Goal: Task Accomplishment & Management: Complete application form

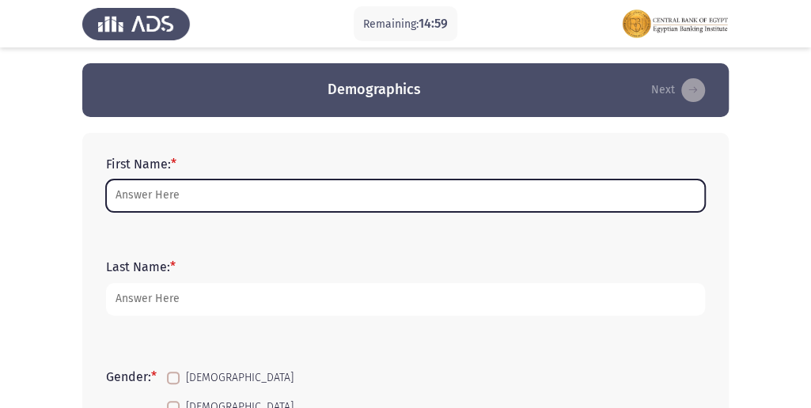
click at [173, 202] on input "First Name: *" at bounding box center [405, 196] width 599 height 32
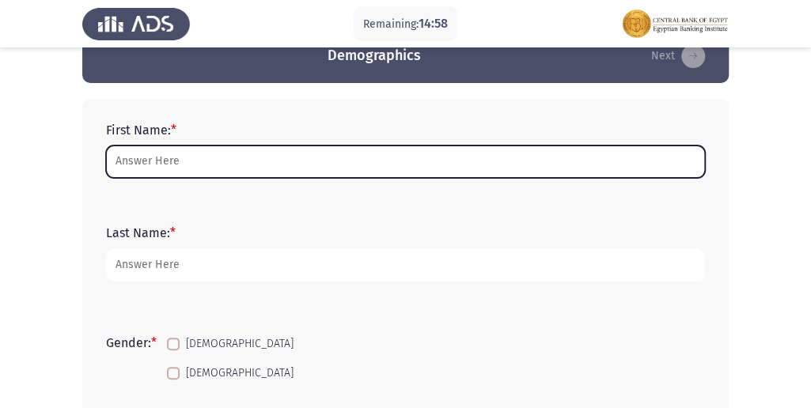
scroll to position [52, 0]
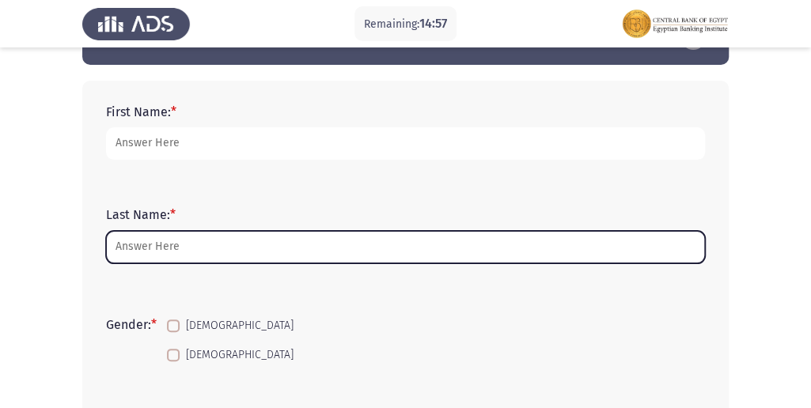
click at [197, 244] on input "Last Name: *" at bounding box center [405, 247] width 599 height 32
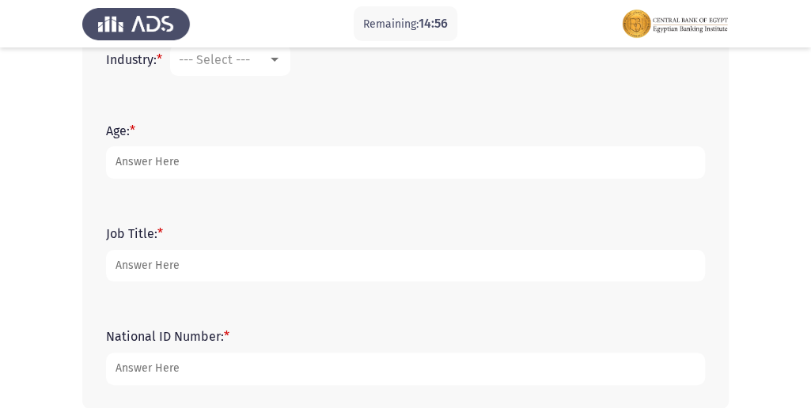
scroll to position [685, 0]
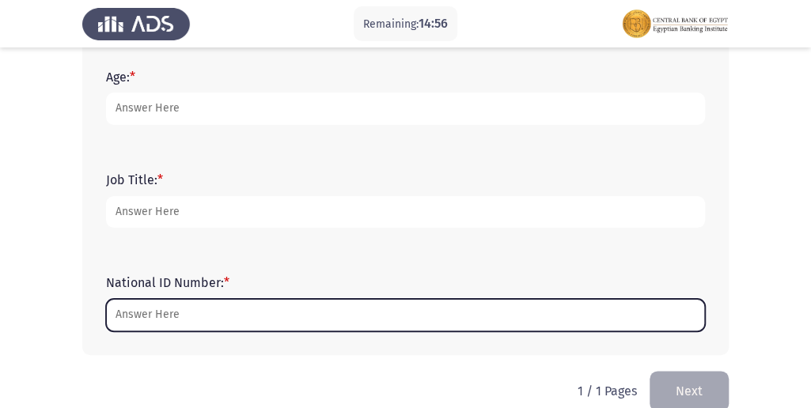
click at [157, 315] on input "National ID Number: *" at bounding box center [405, 315] width 599 height 32
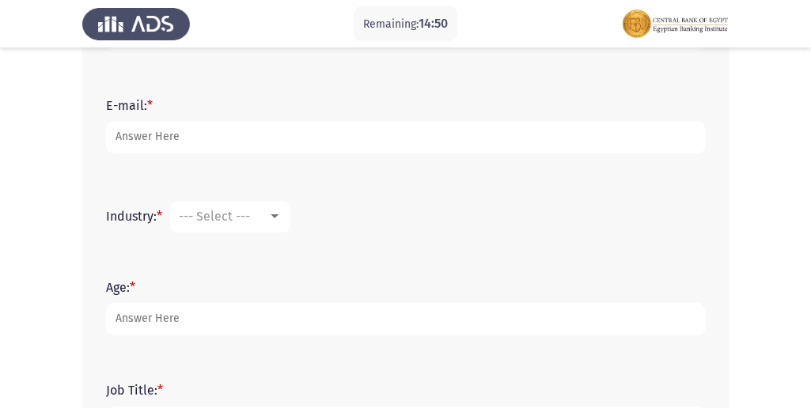
scroll to position [475, 0]
click at [268, 218] on div "--- Select ---" at bounding box center [223, 216] width 89 height 15
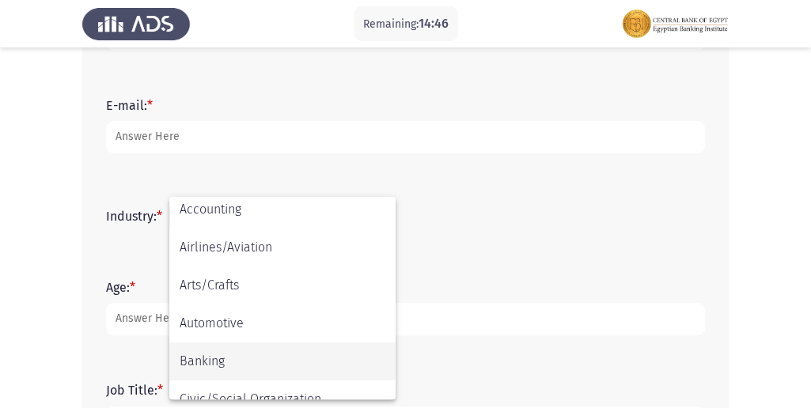
scroll to position [105, 0]
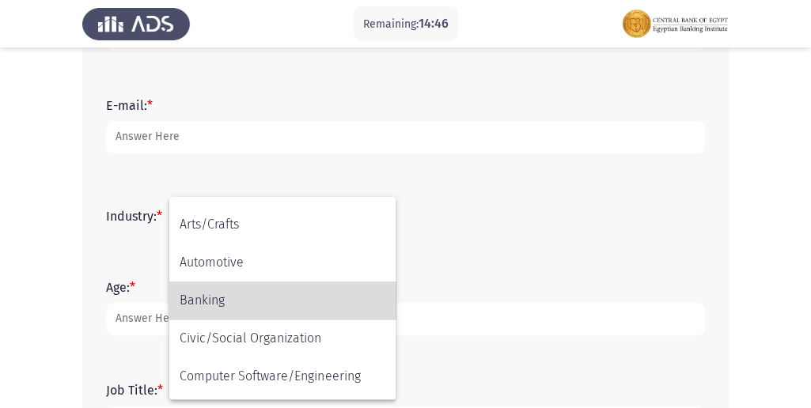
click at [242, 294] on span "Banking" at bounding box center [283, 301] width 206 height 38
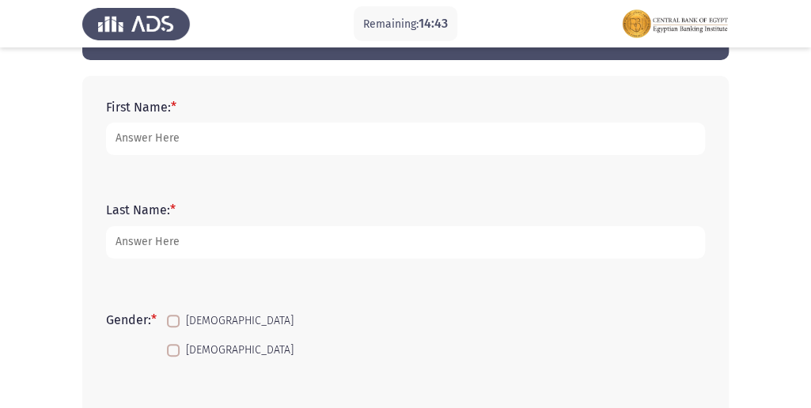
scroll to position [52, 0]
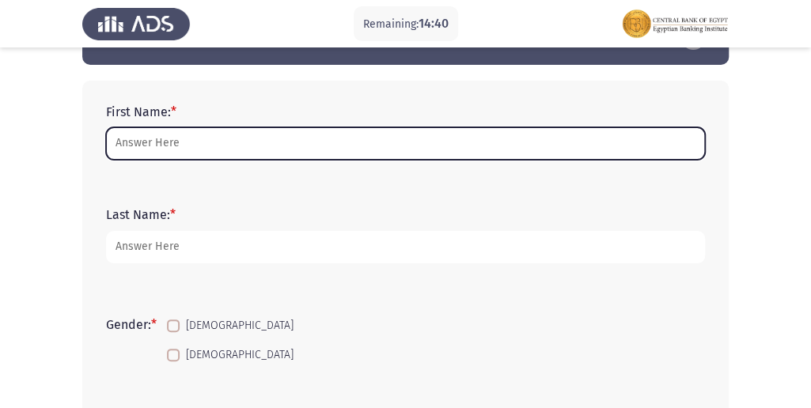
click at [167, 146] on input "First Name: *" at bounding box center [405, 143] width 599 height 32
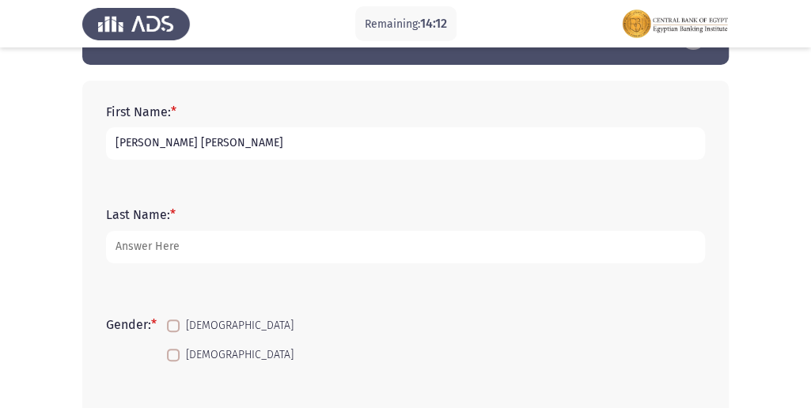
type input "[PERSON_NAME] [PERSON_NAME]"
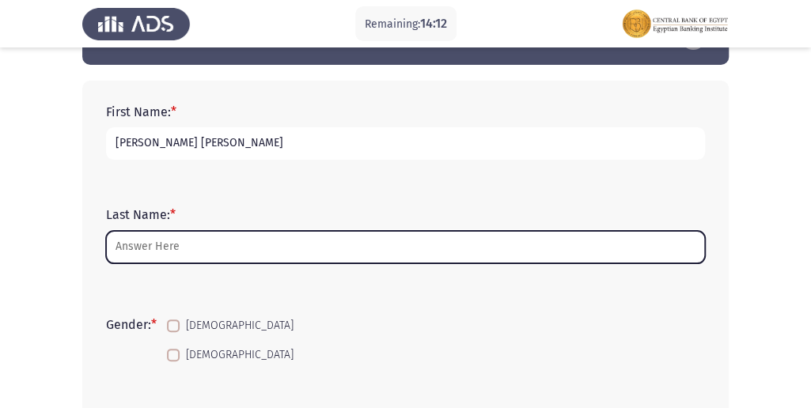
click at [177, 249] on input "Last Name: *" at bounding box center [405, 247] width 599 height 32
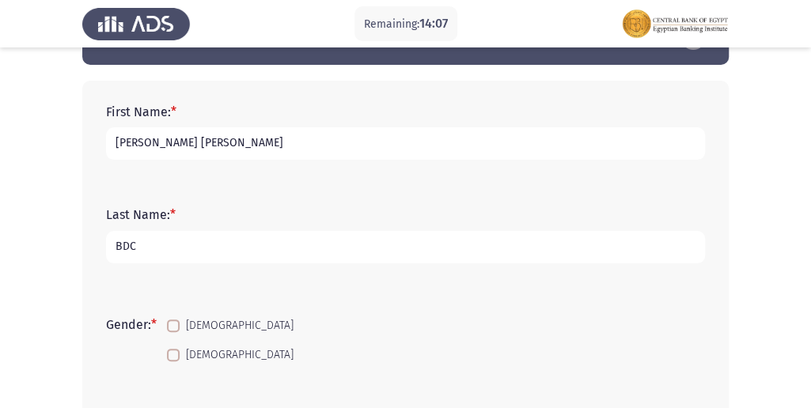
type input "BDC"
click at [179, 363] on label "[DEMOGRAPHIC_DATA]" at bounding box center [230, 355] width 127 height 19
click at [173, 363] on input "[DEMOGRAPHIC_DATA]" at bounding box center [173, 362] width 1 height 1
checkbox input "true"
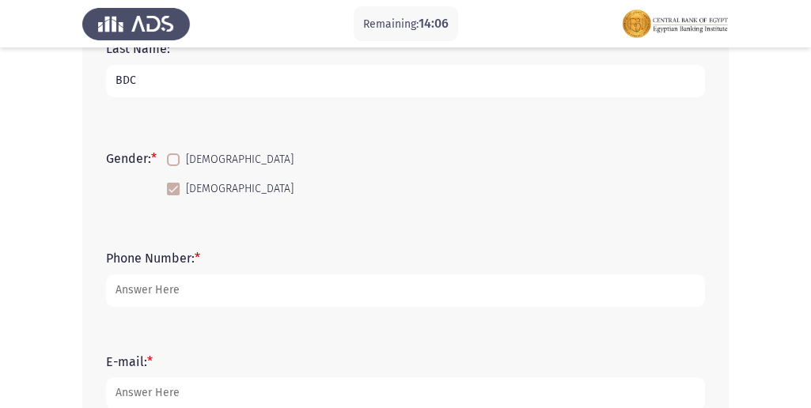
scroll to position [264, 0]
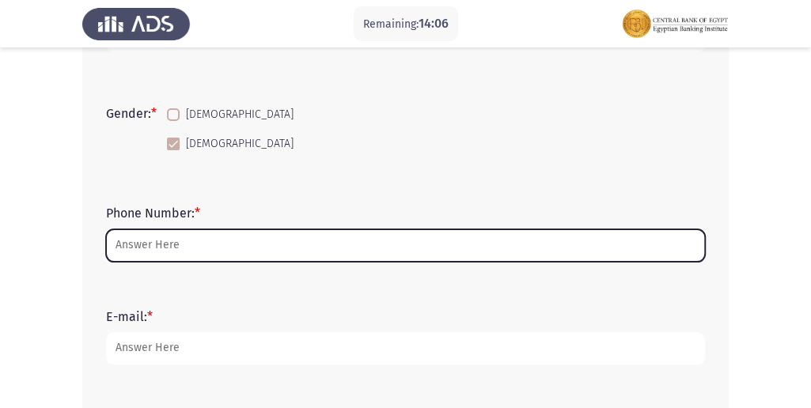
click at [184, 242] on input "Phone Number: *" at bounding box center [405, 246] width 599 height 32
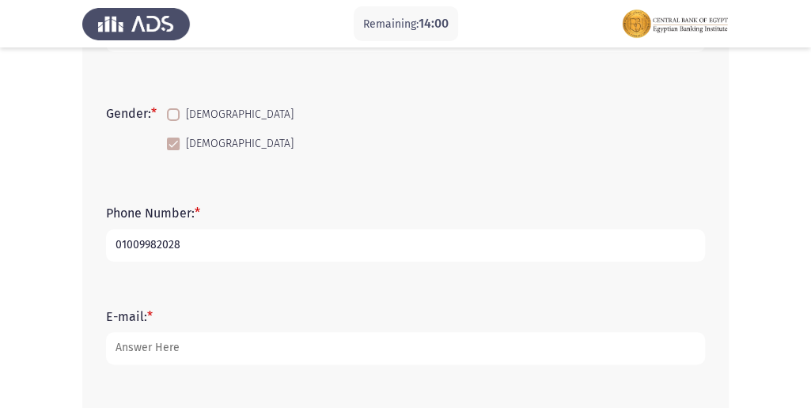
type input "01009982028"
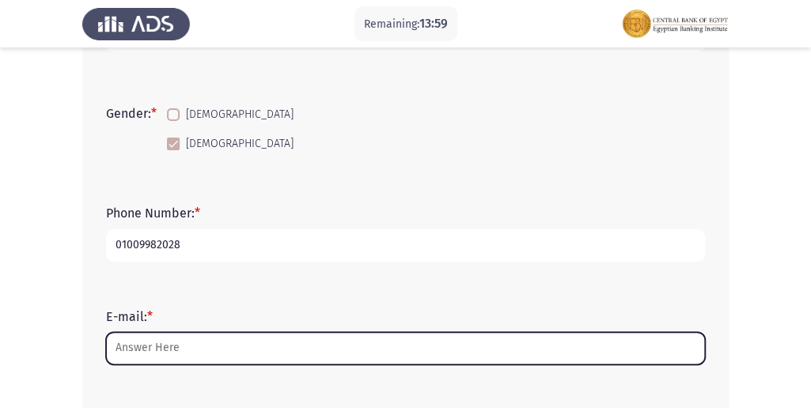
click at [216, 353] on input "E-mail: *" at bounding box center [405, 348] width 599 height 32
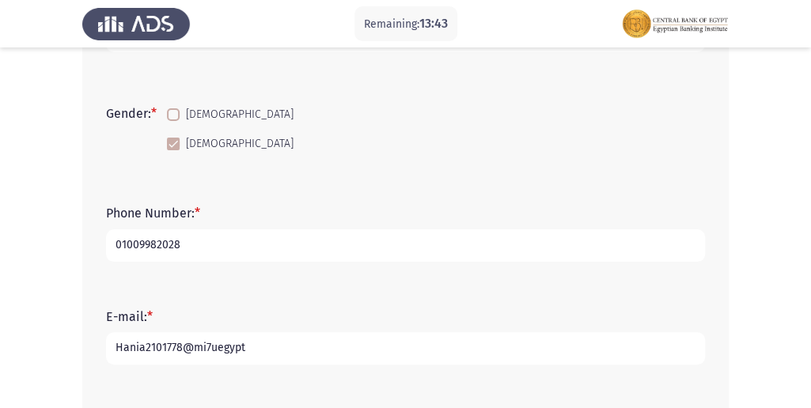
click at [212, 348] on input "Hania2101778@mi7uegypt" at bounding box center [405, 348] width 599 height 32
click at [260, 362] on input "Hania2101778@miuegypt" at bounding box center [405, 348] width 599 height 32
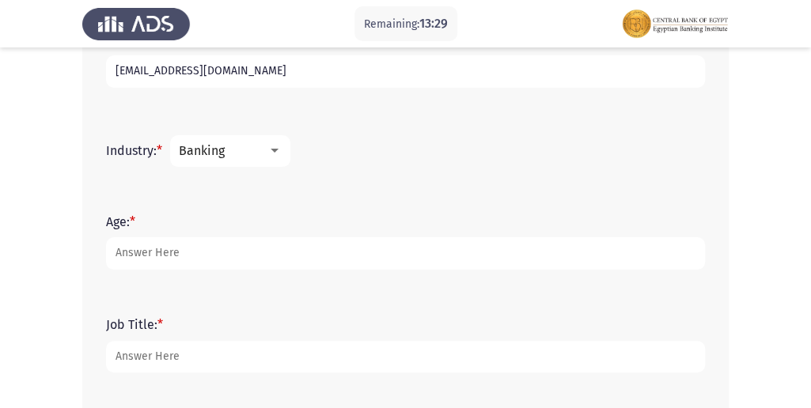
scroll to position [580, 0]
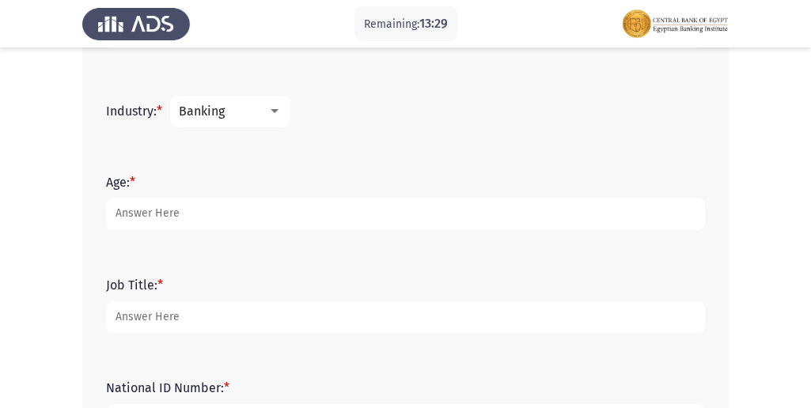
type input "[EMAIL_ADDRESS][DOMAIN_NAME]"
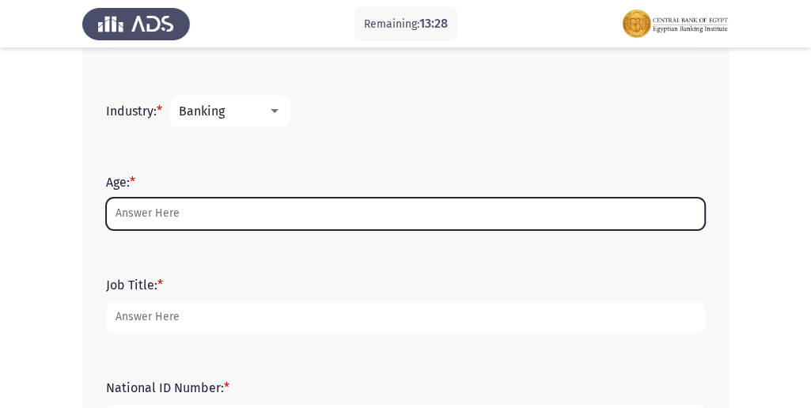
click at [177, 214] on input "Age: *" at bounding box center [405, 214] width 599 height 32
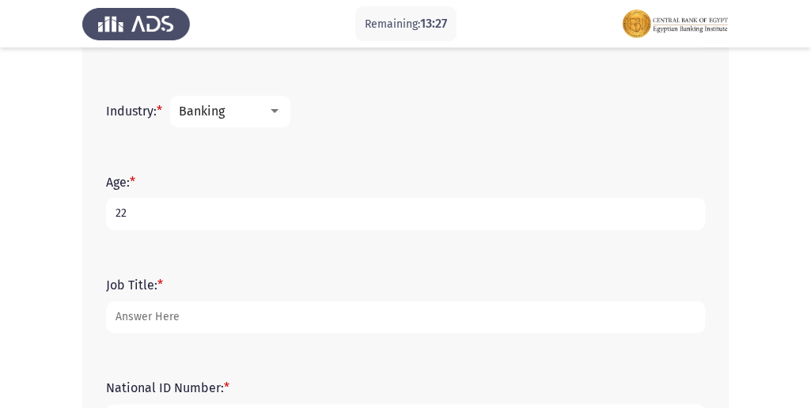
type input "22"
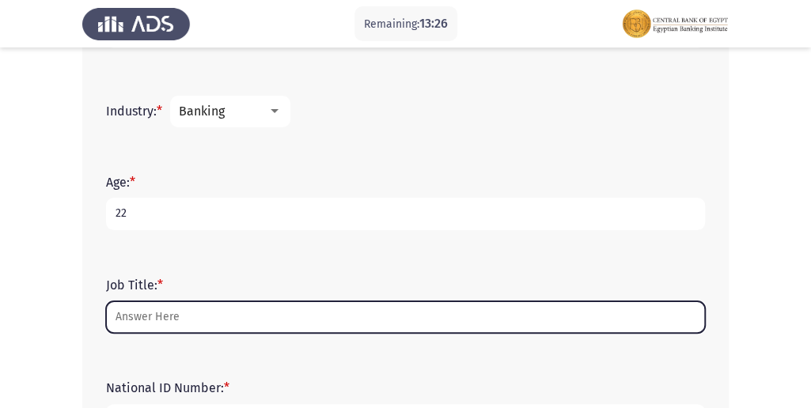
click at [185, 312] on input "Job Title: *" at bounding box center [405, 318] width 599 height 32
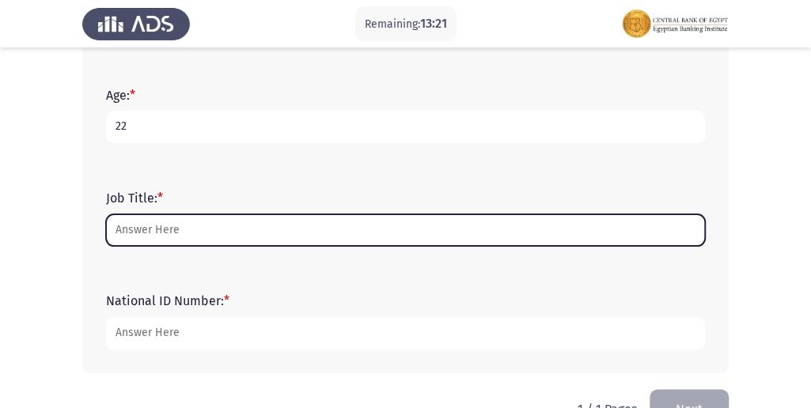
scroll to position [685, 0]
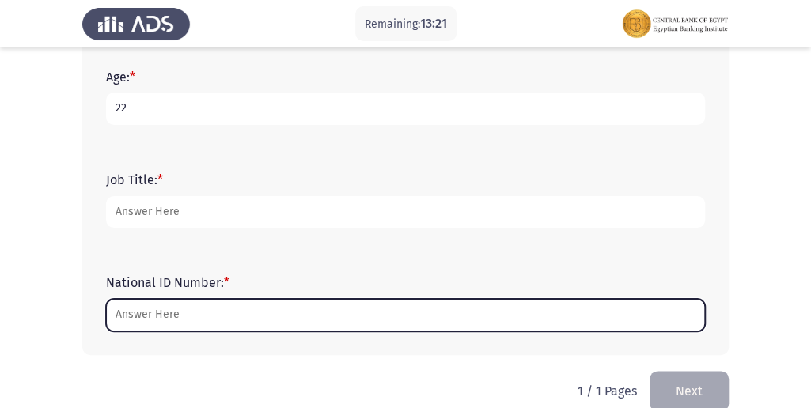
click at [301, 309] on input "National ID Number: *" at bounding box center [405, 315] width 599 height 32
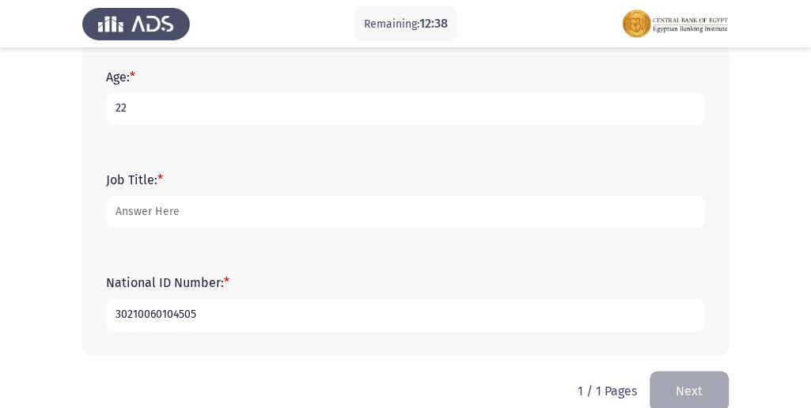
type input "30210060104505"
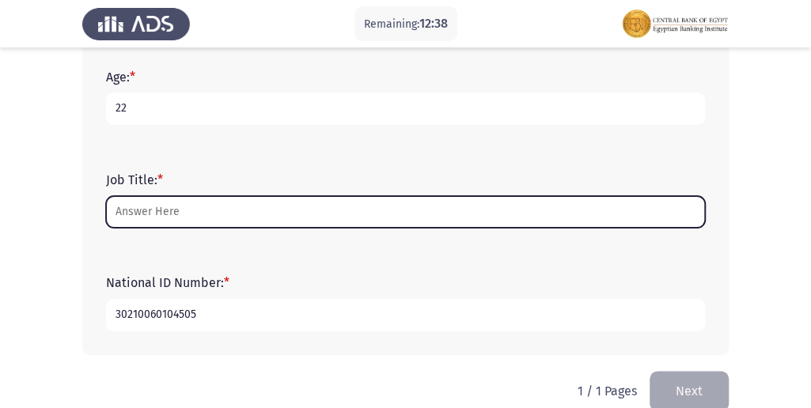
click at [277, 207] on input "Job Title: *" at bounding box center [405, 212] width 599 height 32
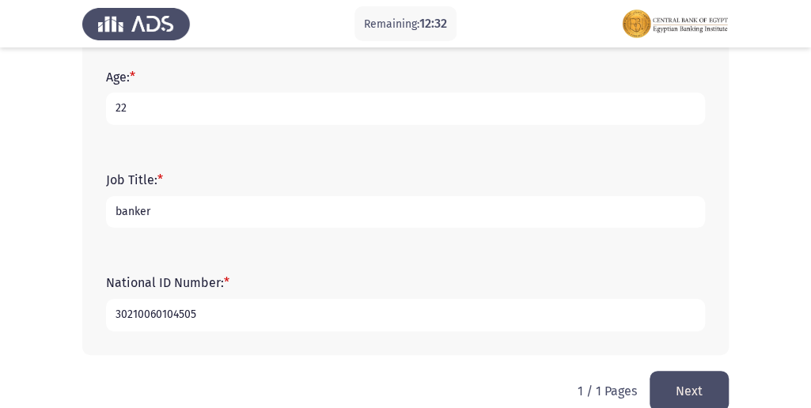
type input "banker"
click at [220, 321] on input "30210060104505" at bounding box center [405, 315] width 599 height 32
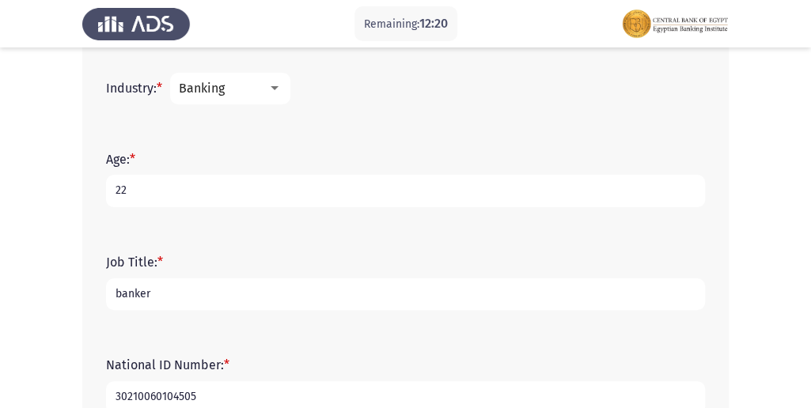
scroll to position [580, 0]
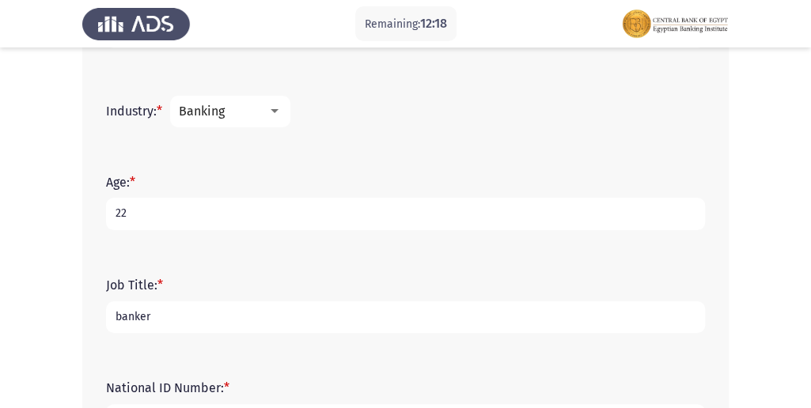
click at [260, 123] on mat-select "Banking" at bounding box center [230, 112] width 120 height 32
click at [264, 120] on mat-select "Banking" at bounding box center [230, 112] width 120 height 32
click at [265, 112] on div "Banking" at bounding box center [223, 111] width 89 height 15
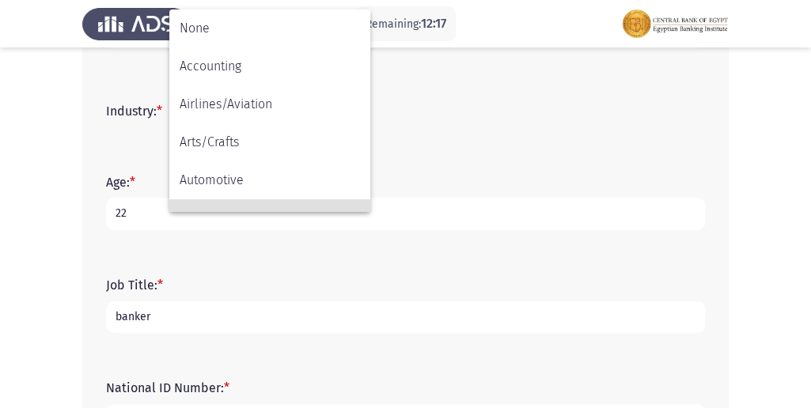
scroll to position [108, 0]
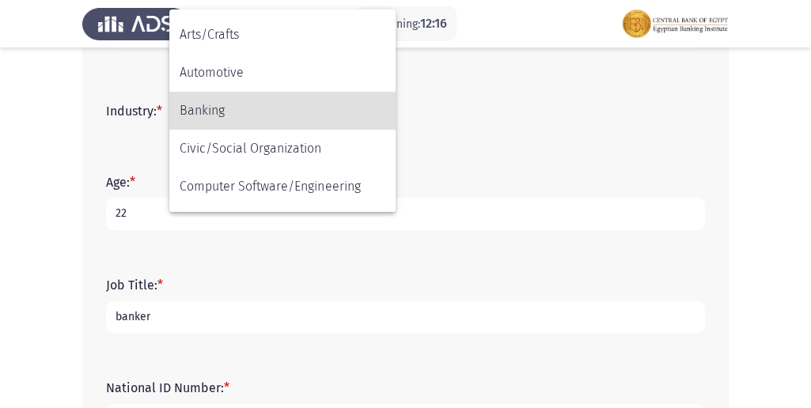
click at [30, 108] on div at bounding box center [405, 204] width 811 height 408
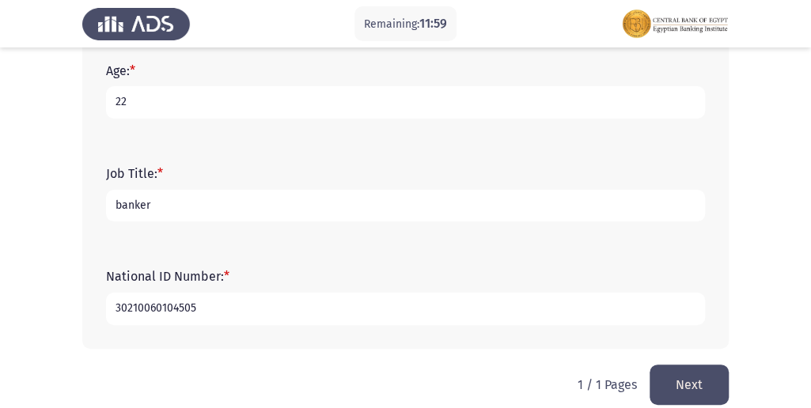
scroll to position [711, 0]
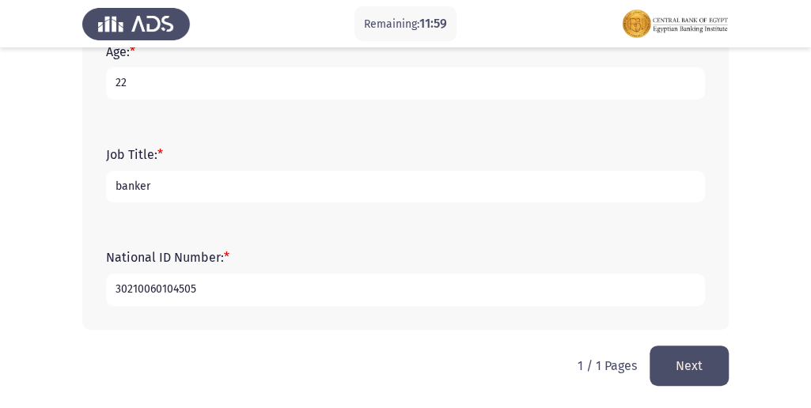
click at [694, 366] on button "Next" at bounding box center [689, 366] width 79 height 40
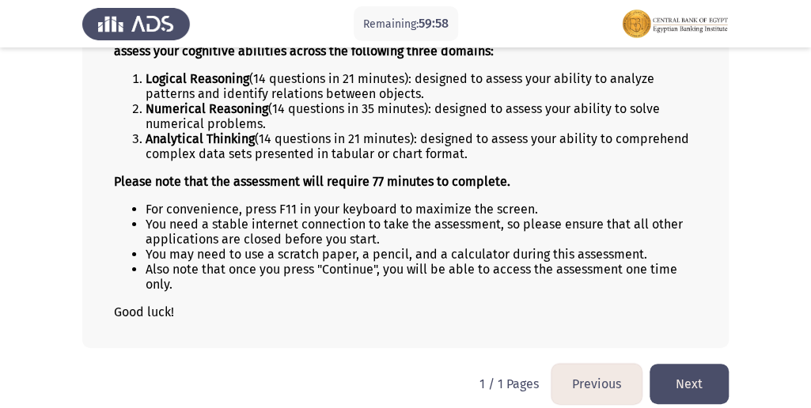
scroll to position [179, 0]
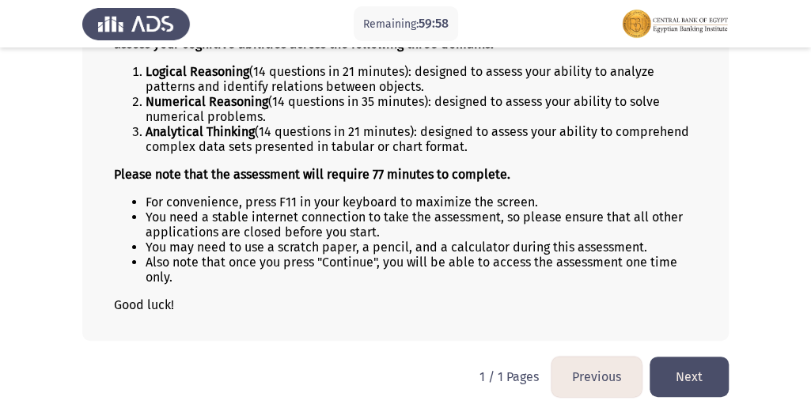
click at [697, 368] on button "Next" at bounding box center [689, 377] width 79 height 40
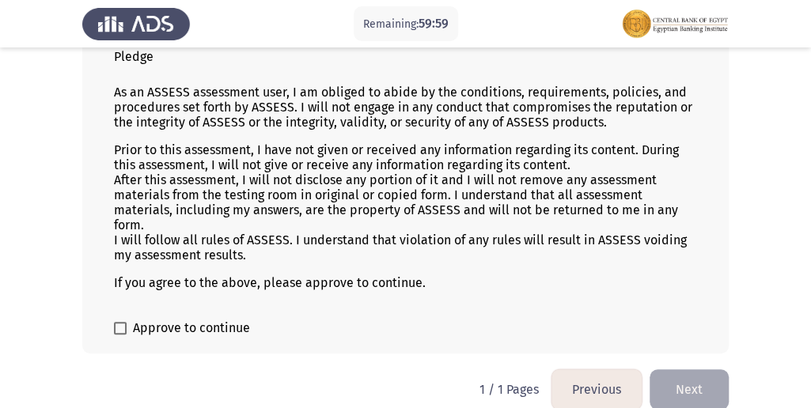
scroll to position [130, 0]
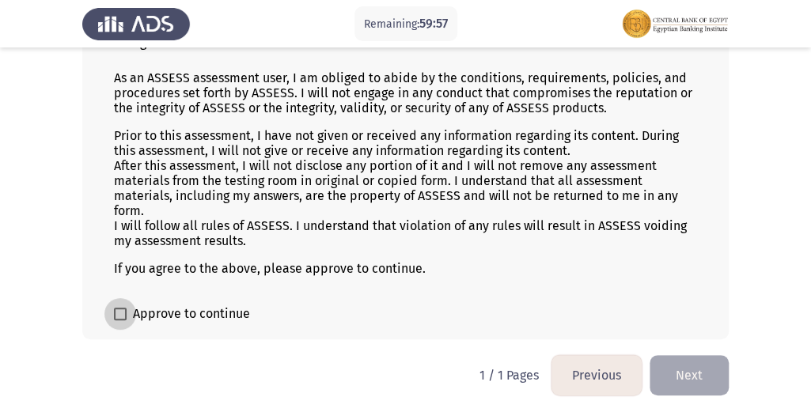
click at [211, 313] on span "Approve to continue" at bounding box center [191, 314] width 117 height 19
click at [120, 321] on input "Approve to continue" at bounding box center [120, 321] width 1 height 1
checkbox input "true"
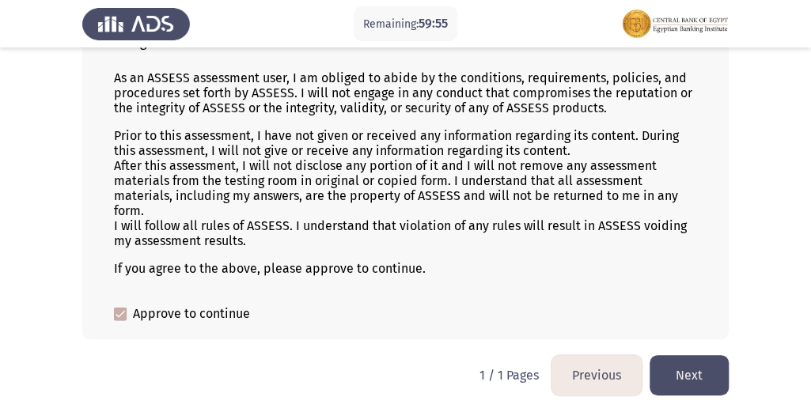
click at [663, 361] on button "Next" at bounding box center [689, 375] width 79 height 40
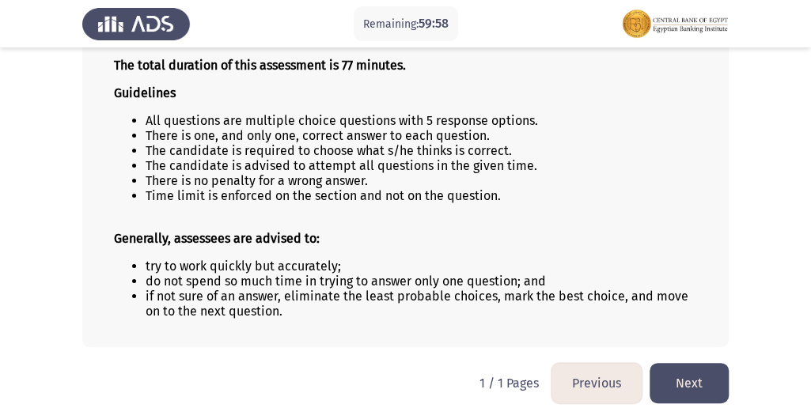
scroll to position [150, 0]
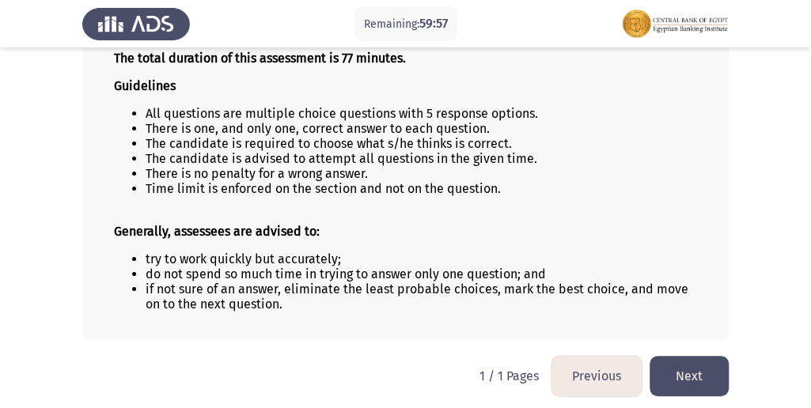
click at [668, 370] on button "Next" at bounding box center [689, 376] width 79 height 40
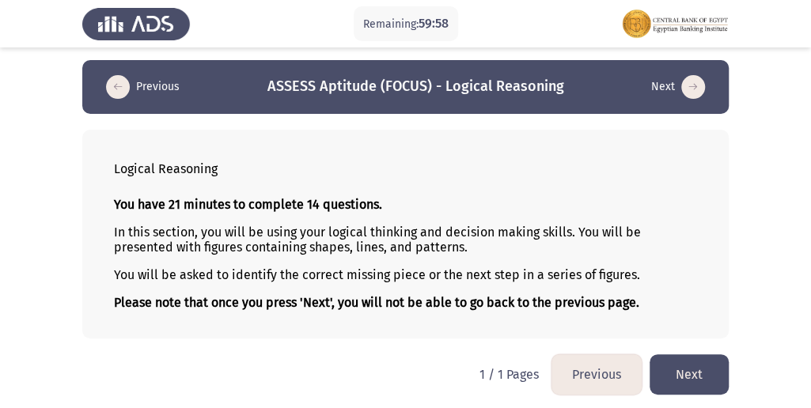
scroll to position [4, 0]
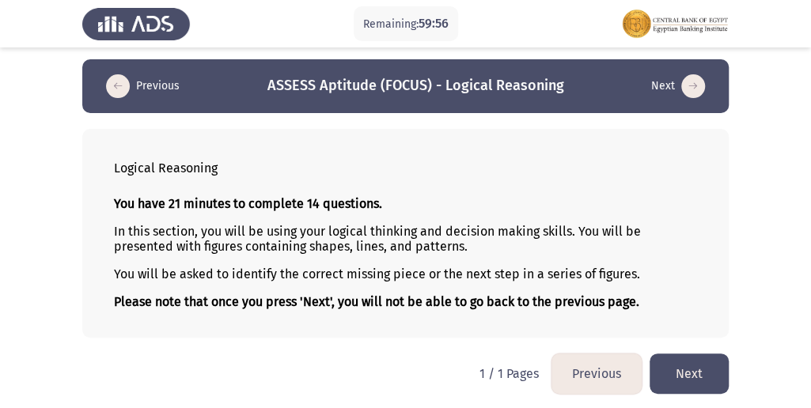
click at [689, 367] on button "Next" at bounding box center [689, 374] width 79 height 40
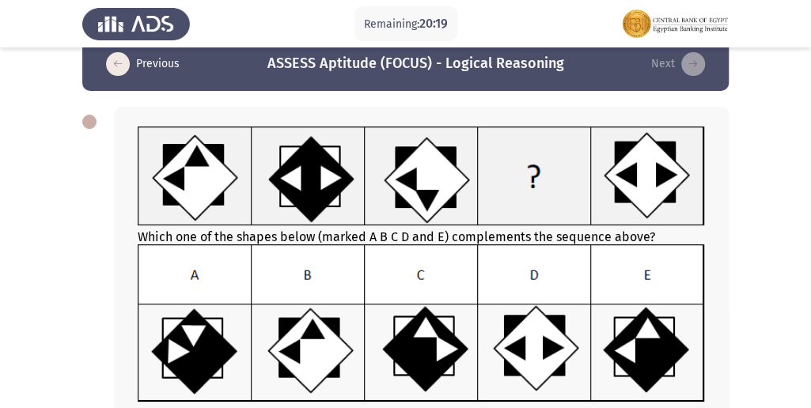
scroll to position [20, 0]
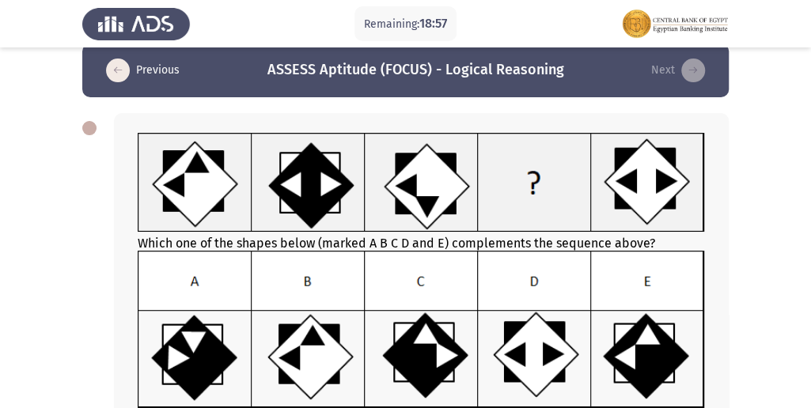
click at [626, 332] on img at bounding box center [422, 330] width 568 height 159
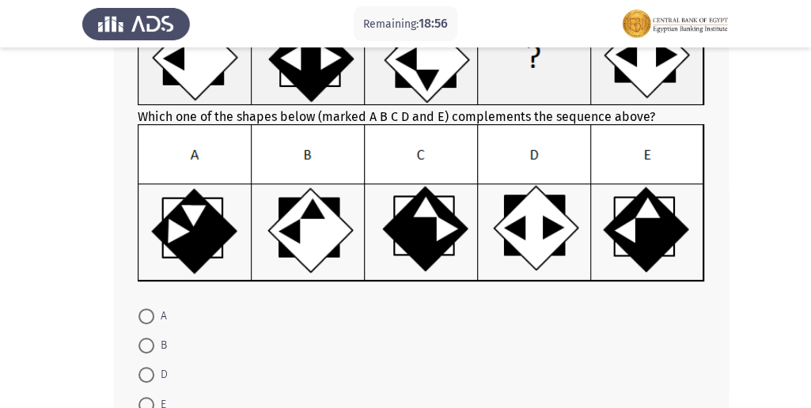
scroll to position [178, 0]
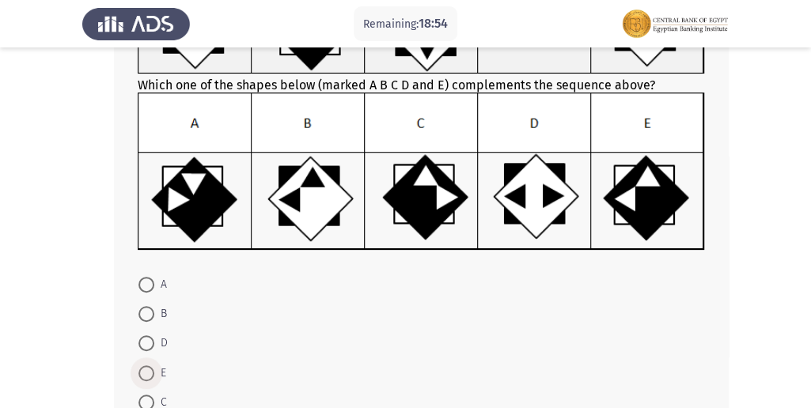
click at [152, 373] on span at bounding box center [147, 374] width 16 height 16
click at [152, 373] on input "E" at bounding box center [147, 374] width 16 height 16
radio input "true"
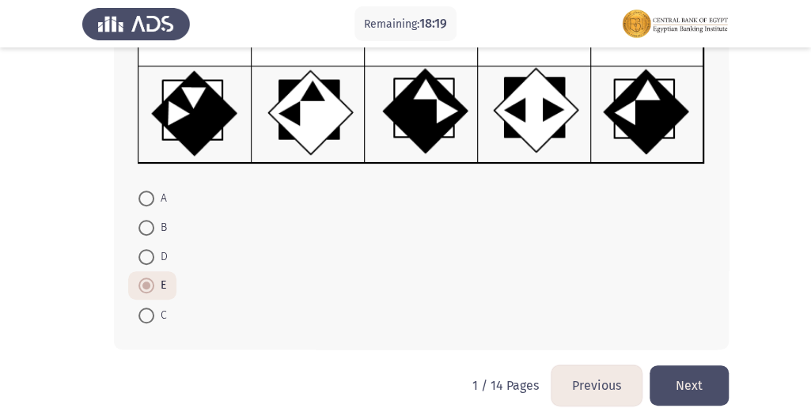
scroll to position [283, 0]
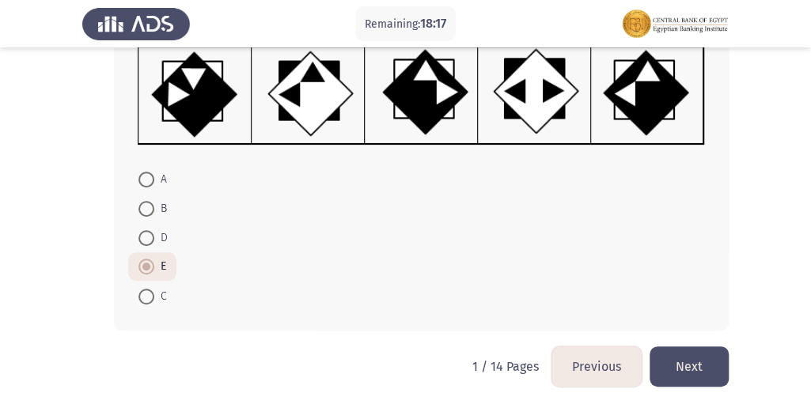
click at [682, 366] on button "Next" at bounding box center [689, 367] width 79 height 40
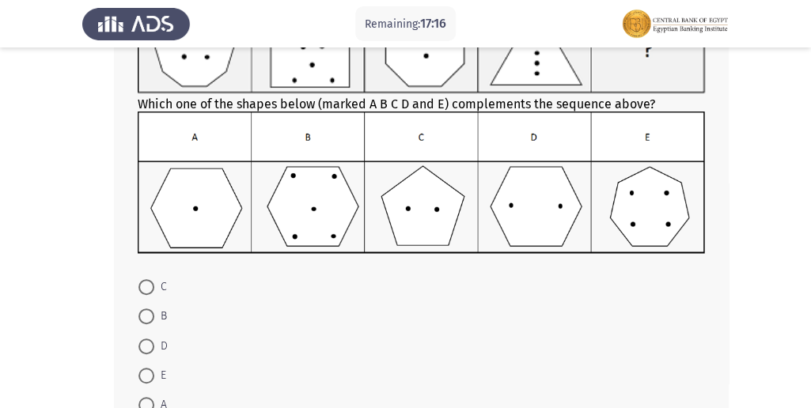
scroll to position [211, 0]
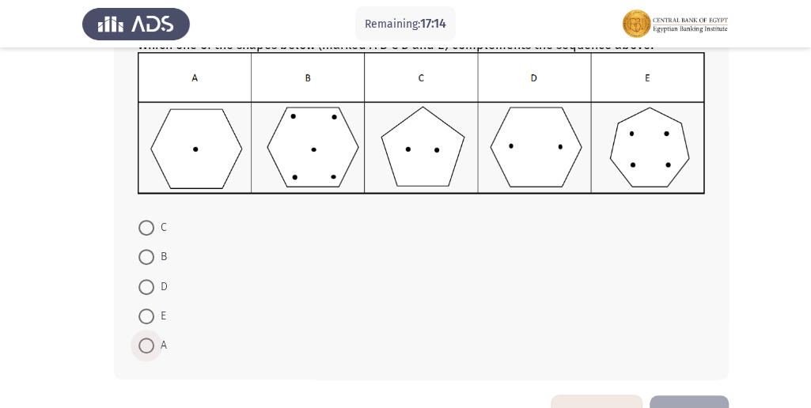
click at [146, 338] on span at bounding box center [147, 346] width 16 height 16
click at [146, 338] on input "A" at bounding box center [147, 346] width 16 height 16
radio input "true"
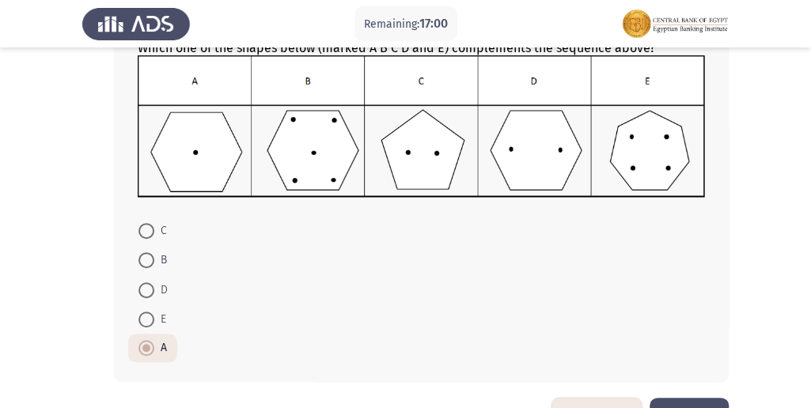
scroll to position [258, 0]
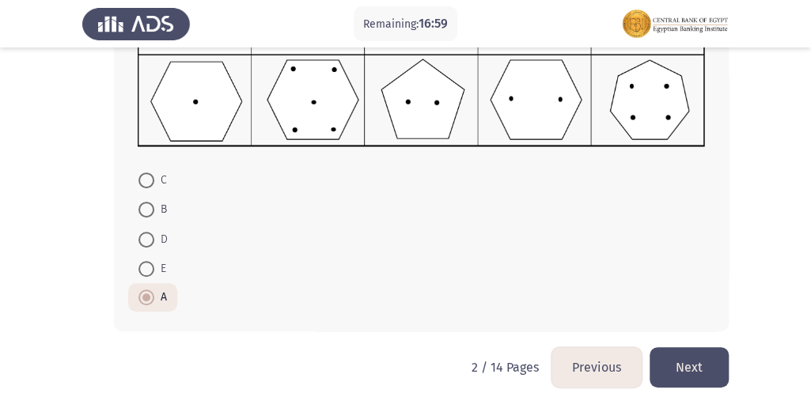
click at [690, 364] on button "Next" at bounding box center [689, 367] width 79 height 40
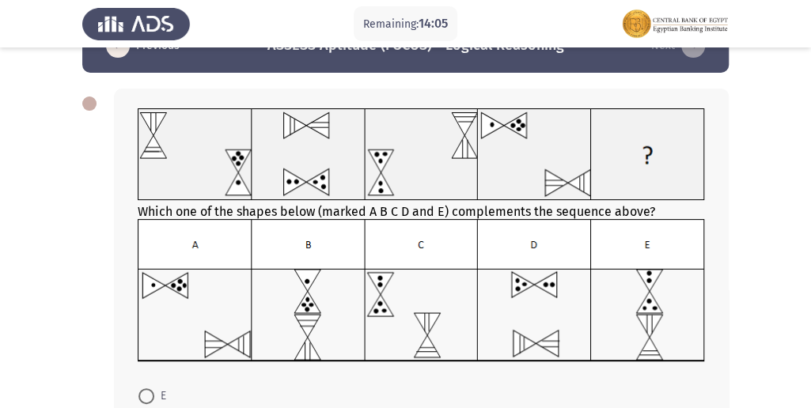
scroll to position [0, 0]
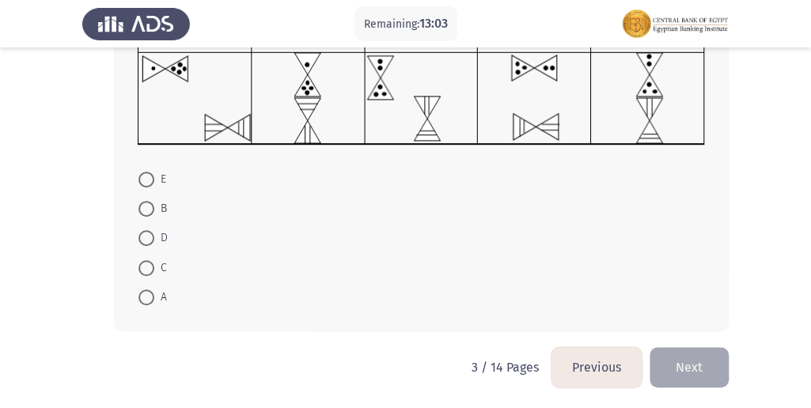
click at [146, 299] on span at bounding box center [147, 298] width 16 height 16
click at [146, 299] on input "A" at bounding box center [147, 298] width 16 height 16
radio input "true"
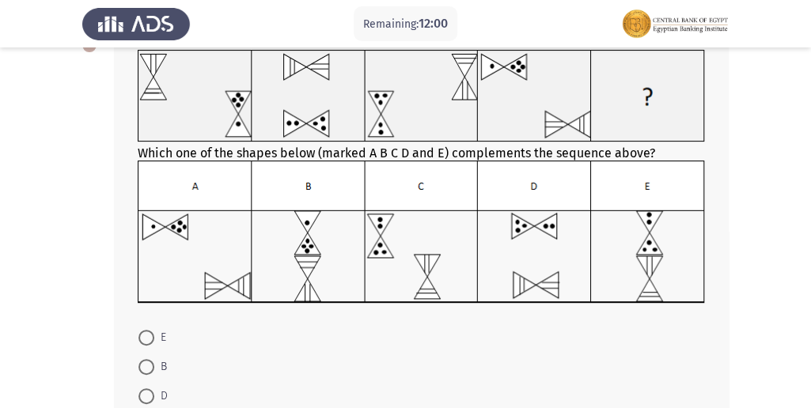
scroll to position [155, 0]
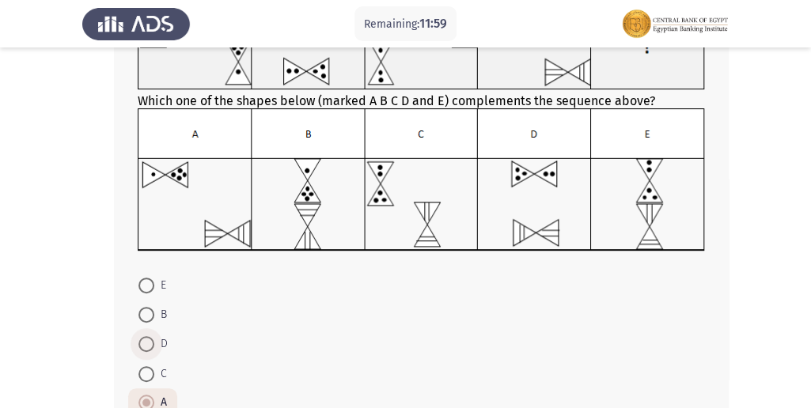
click at [150, 345] on span at bounding box center [147, 344] width 16 height 16
click at [150, 345] on input "D" at bounding box center [147, 344] width 16 height 16
radio input "true"
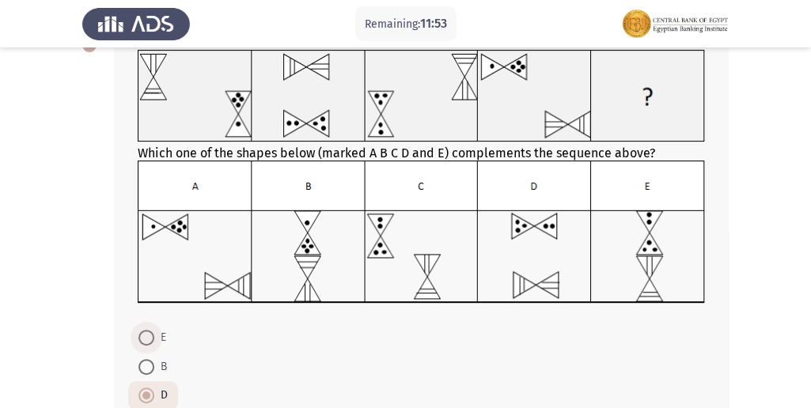
click at [156, 339] on span "E" at bounding box center [160, 338] width 12 height 19
click at [154, 339] on input "E" at bounding box center [147, 338] width 16 height 16
radio input "true"
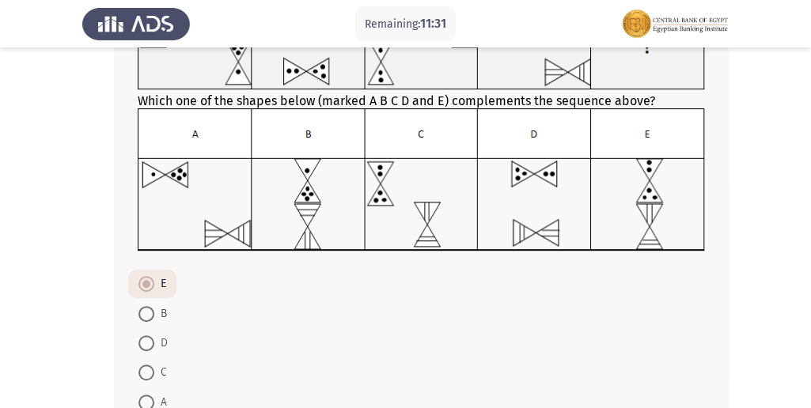
scroll to position [208, 0]
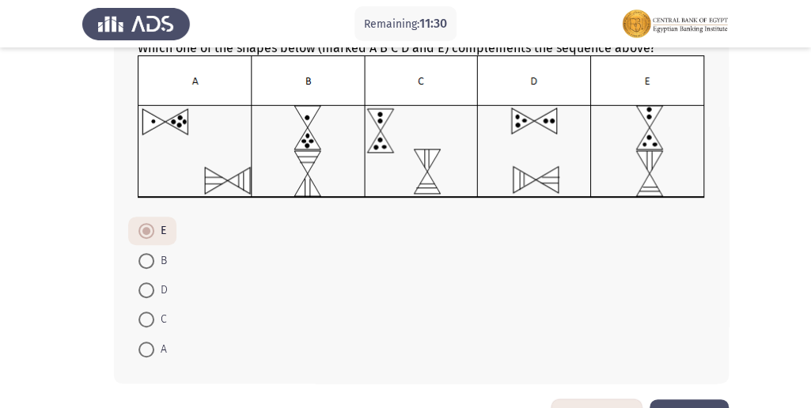
click at [163, 290] on span "D" at bounding box center [160, 290] width 13 height 19
click at [154, 290] on input "D" at bounding box center [147, 291] width 16 height 16
radio input "true"
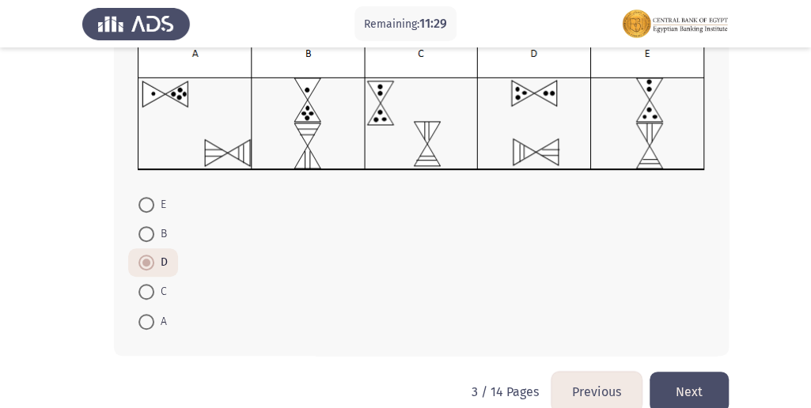
scroll to position [261, 0]
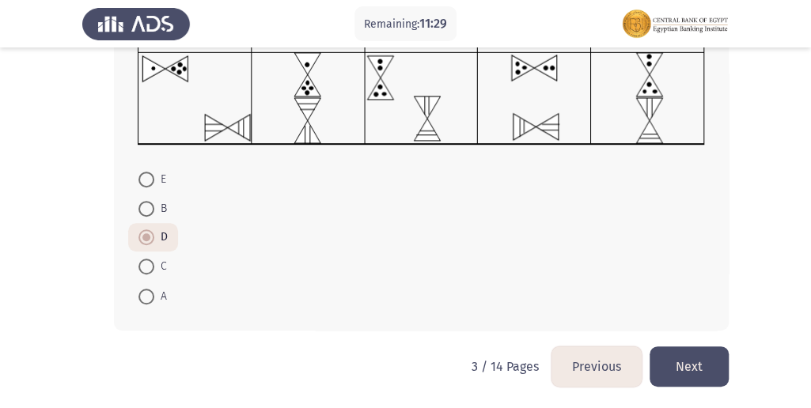
click at [673, 355] on button "Next" at bounding box center [689, 367] width 79 height 40
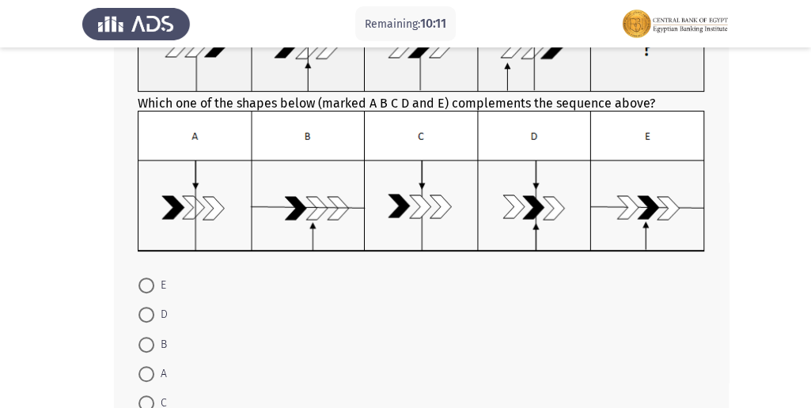
scroll to position [158, 0]
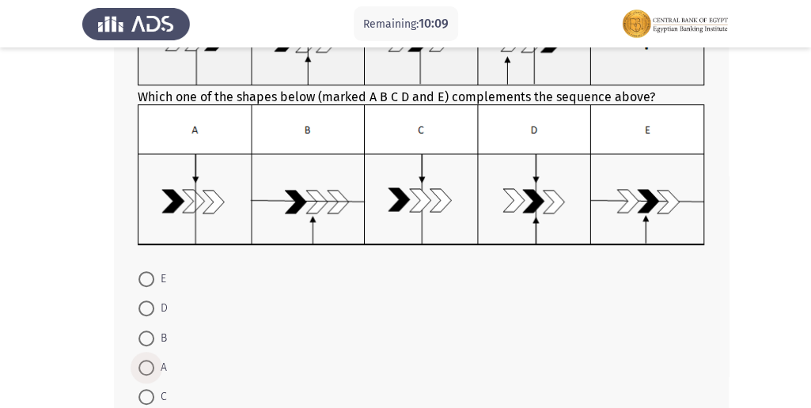
click at [146, 372] on span at bounding box center [147, 368] width 16 height 16
click at [146, 372] on input "A" at bounding box center [147, 368] width 16 height 16
radio input "true"
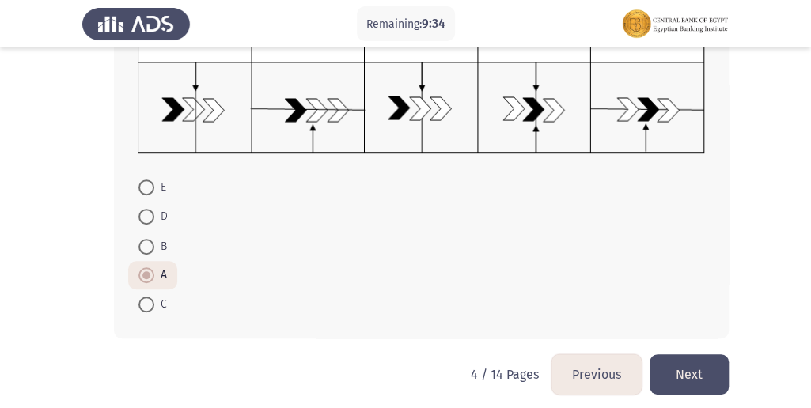
scroll to position [258, 0]
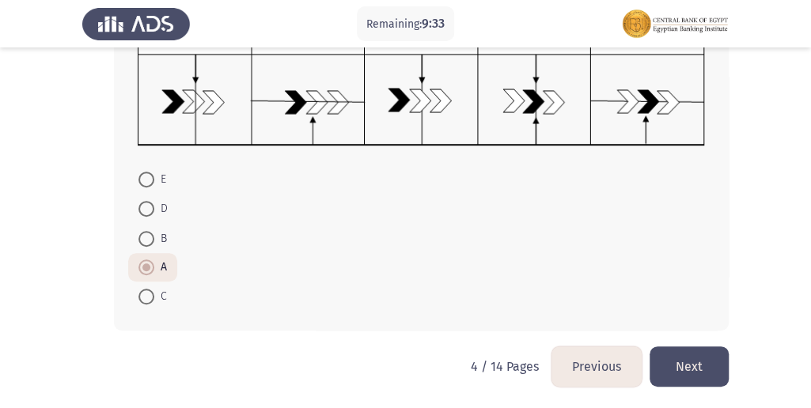
click at [692, 359] on button "Next" at bounding box center [689, 367] width 79 height 40
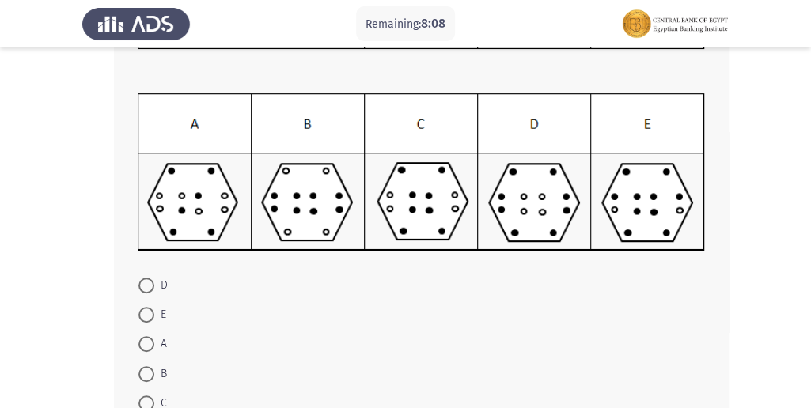
scroll to position [211, 0]
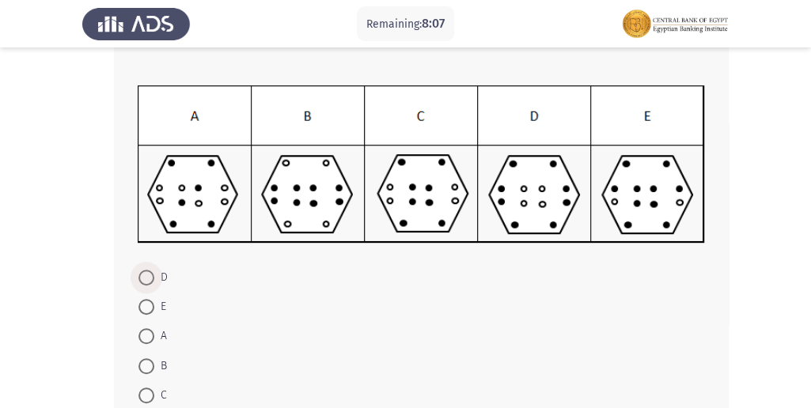
click at [150, 279] on span at bounding box center [147, 278] width 16 height 16
click at [150, 279] on input "D" at bounding box center [147, 278] width 16 height 16
radio input "true"
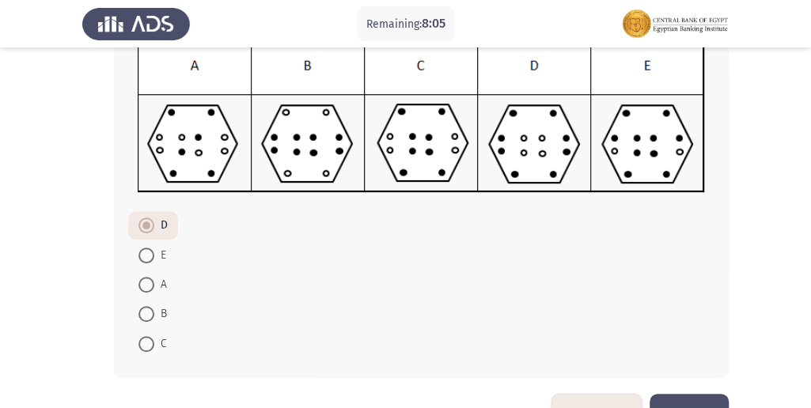
scroll to position [309, 0]
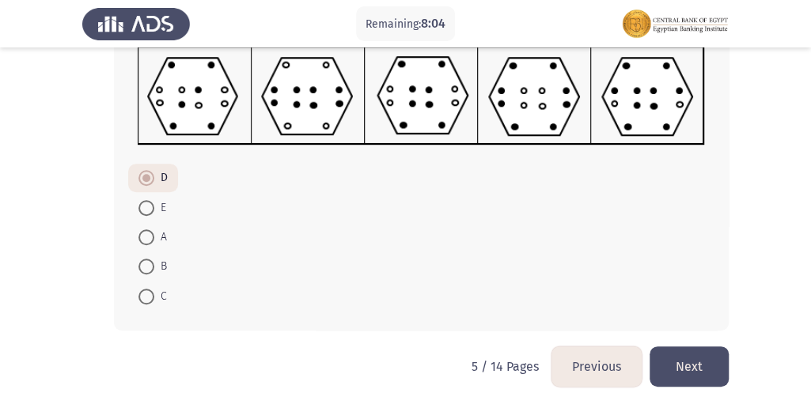
click at [152, 241] on span at bounding box center [147, 238] width 16 height 16
click at [152, 241] on input "A" at bounding box center [147, 238] width 16 height 16
radio input "true"
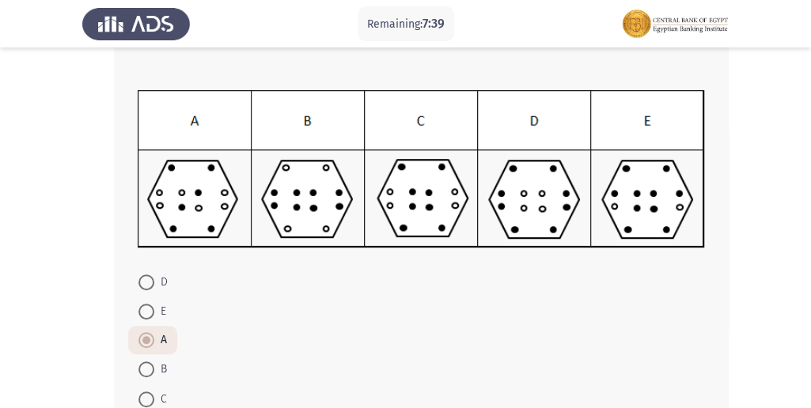
scroll to position [256, 0]
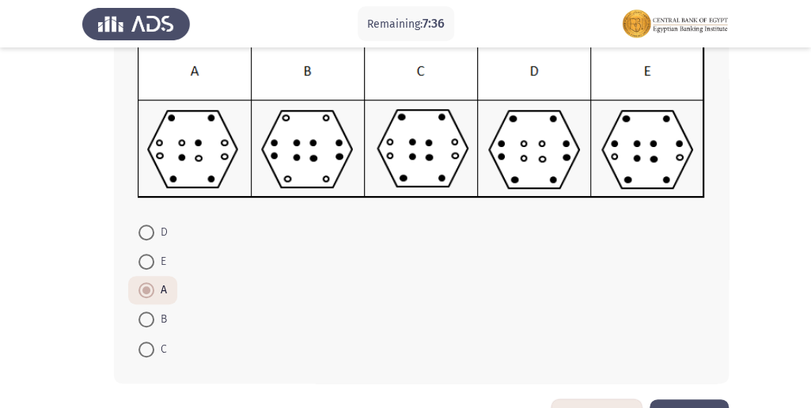
drag, startPoint x: 149, startPoint y: 241, endPoint x: 152, endPoint y: 263, distance: 22.4
click at [149, 245] on mat-radio-button "D" at bounding box center [153, 231] width 50 height 29
drag, startPoint x: 153, startPoint y: 264, endPoint x: 176, endPoint y: 261, distance: 23.2
click at [154, 265] on span at bounding box center [147, 262] width 16 height 16
click at [154, 265] on input "E" at bounding box center [147, 262] width 16 height 16
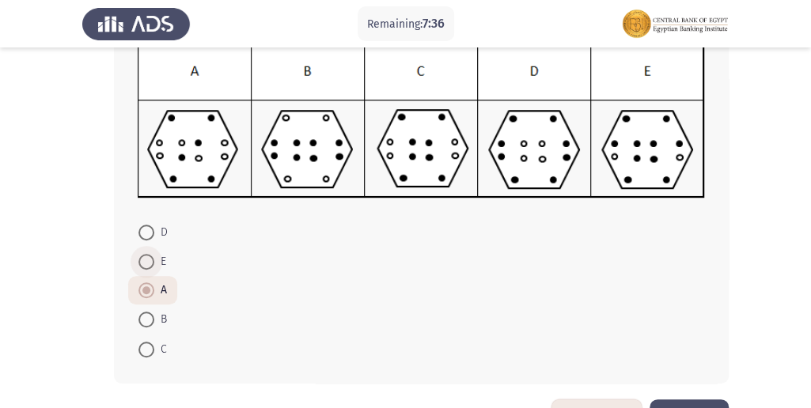
radio input "true"
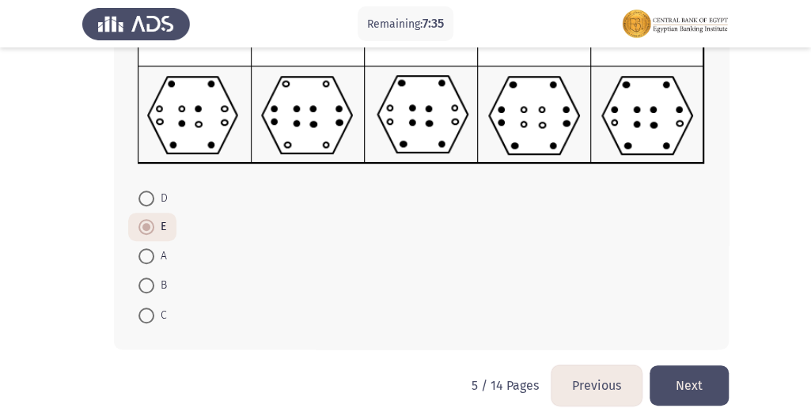
scroll to position [309, 0]
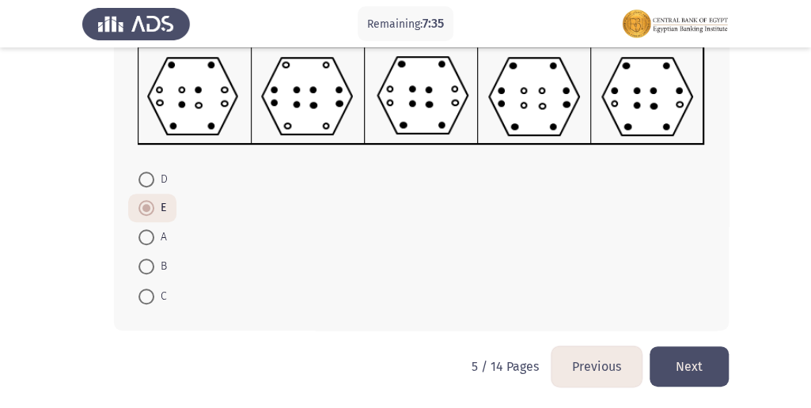
click at [693, 355] on button "Next" at bounding box center [689, 367] width 79 height 40
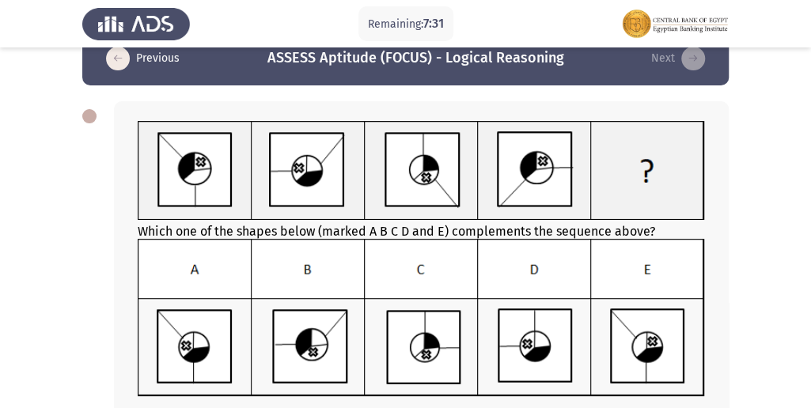
scroll to position [49, 0]
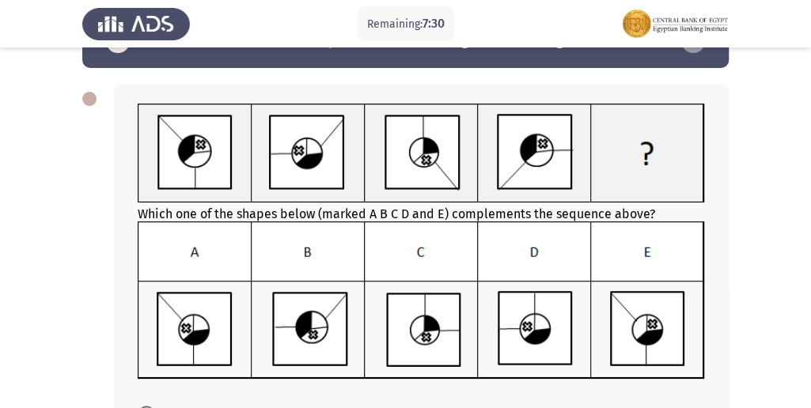
click at [575, 355] on div "Previous ASSESS Aptitude (FOCUS) - Logical Reasoning Next Which one of the shap…" at bounding box center [405, 298] width 647 height 568
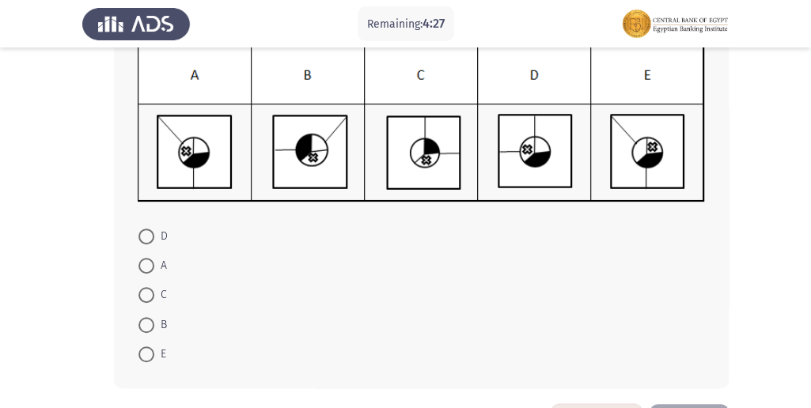
scroll to position [231, 0]
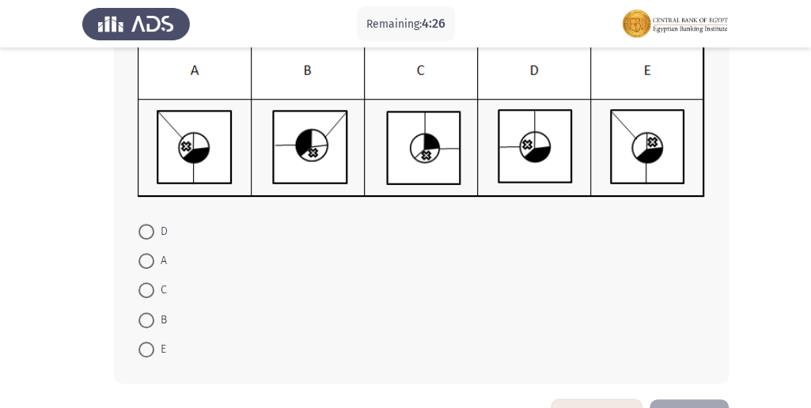
click at [155, 345] on span "E" at bounding box center [160, 349] width 12 height 19
click at [154, 345] on input "E" at bounding box center [147, 350] width 16 height 16
radio input "true"
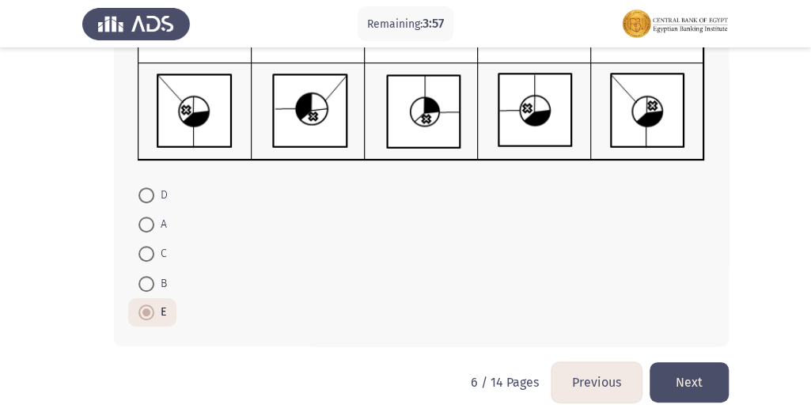
scroll to position [283, 0]
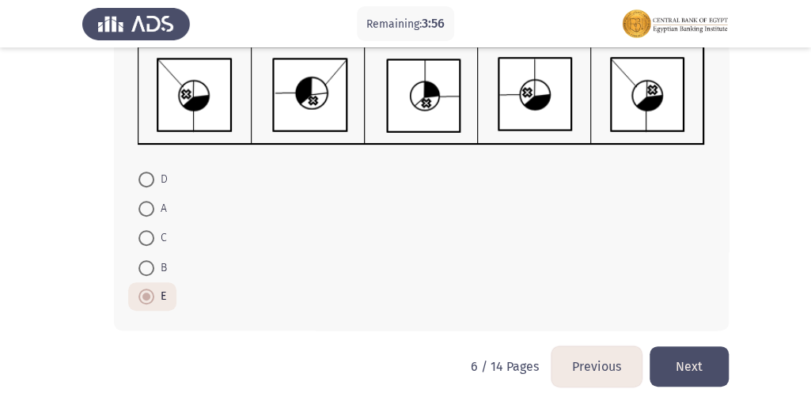
click at [708, 351] on button "Next" at bounding box center [689, 367] width 79 height 40
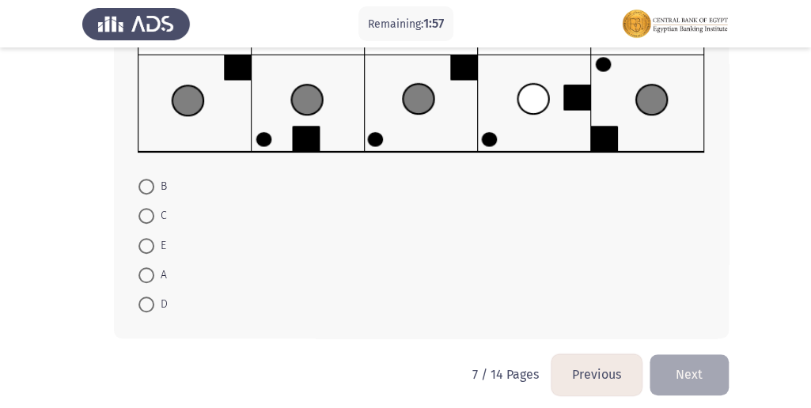
scroll to position [279, 0]
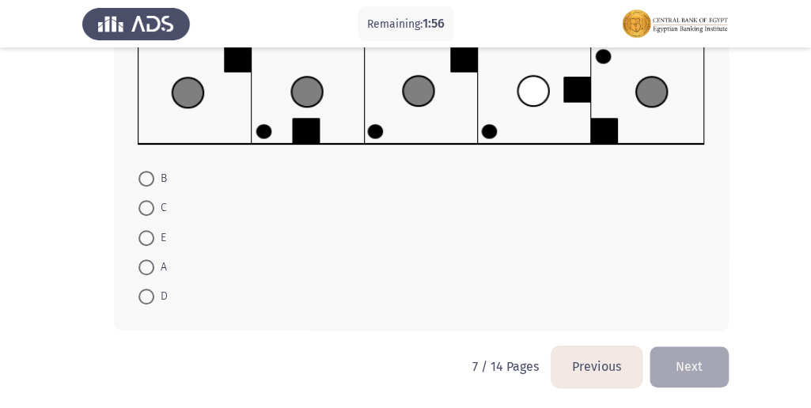
click at [156, 229] on span "E" at bounding box center [160, 238] width 12 height 19
click at [154, 230] on input "E" at bounding box center [147, 238] width 16 height 16
radio input "true"
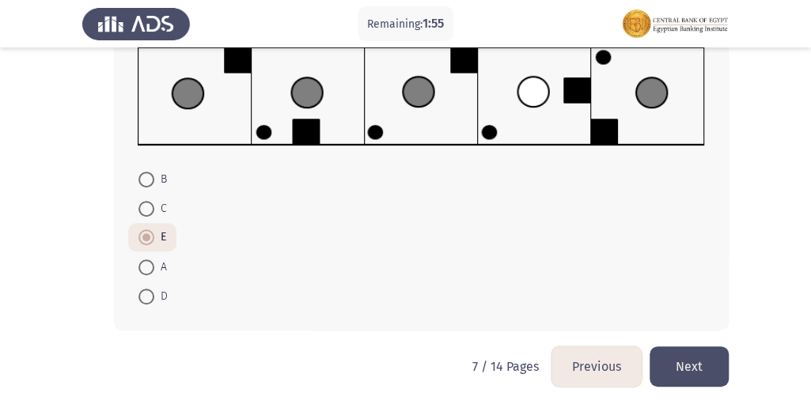
click at [707, 359] on button "Next" at bounding box center [689, 367] width 79 height 40
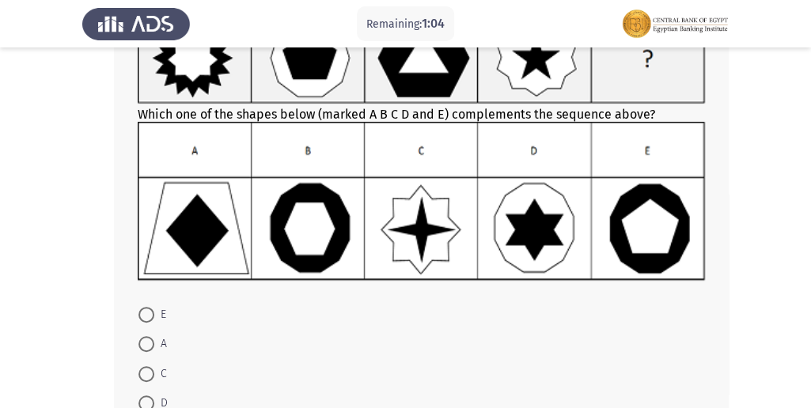
scroll to position [158, 0]
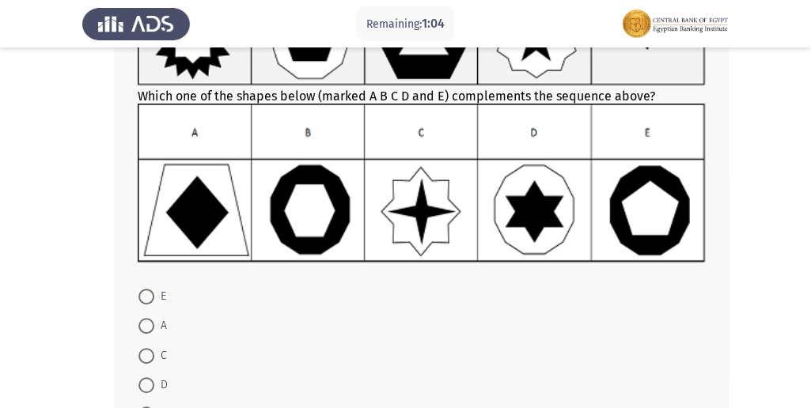
click at [154, 300] on span "E" at bounding box center [160, 296] width 12 height 19
click at [154, 300] on input "E" at bounding box center [147, 297] width 16 height 16
radio input "true"
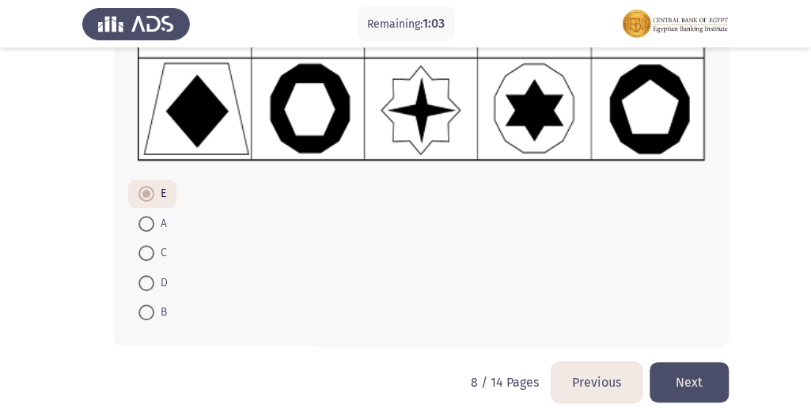
scroll to position [275, 0]
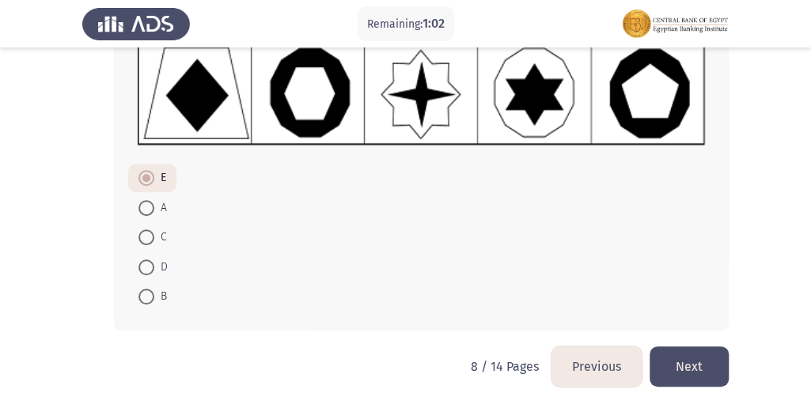
click at [704, 366] on button "Next" at bounding box center [689, 367] width 79 height 40
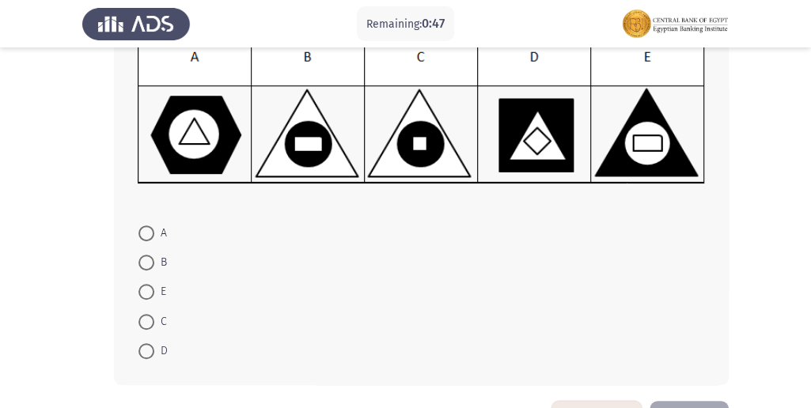
scroll to position [245, 0]
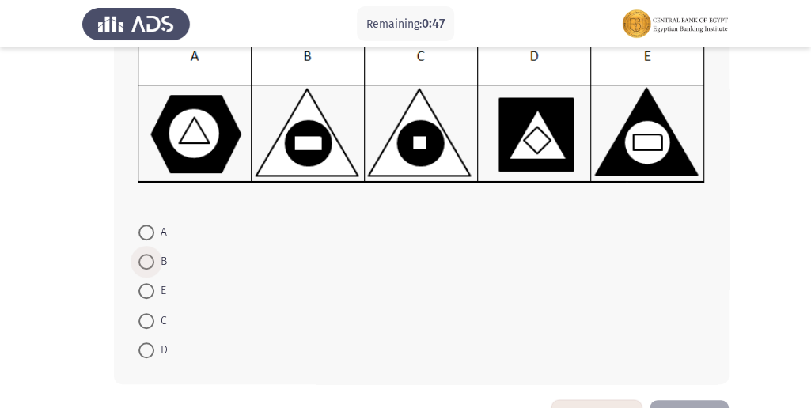
drag, startPoint x: 146, startPoint y: 260, endPoint x: 166, endPoint y: 256, distance: 20.8
click at [146, 262] on span at bounding box center [146, 262] width 0 height 0
click at [146, 260] on input "B" at bounding box center [147, 262] width 16 height 16
radio input "true"
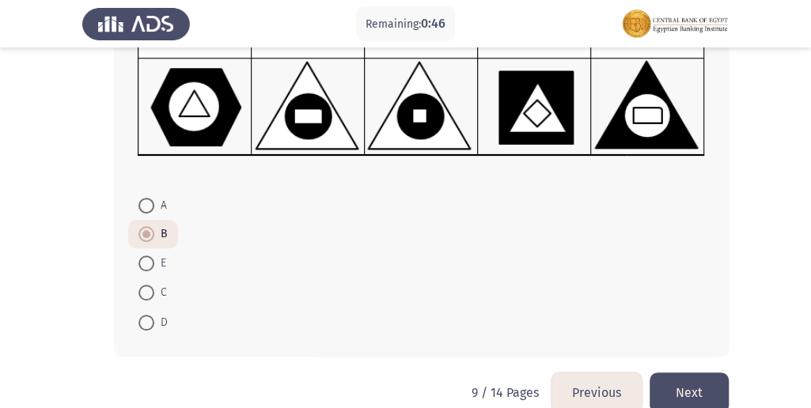
scroll to position [298, 0]
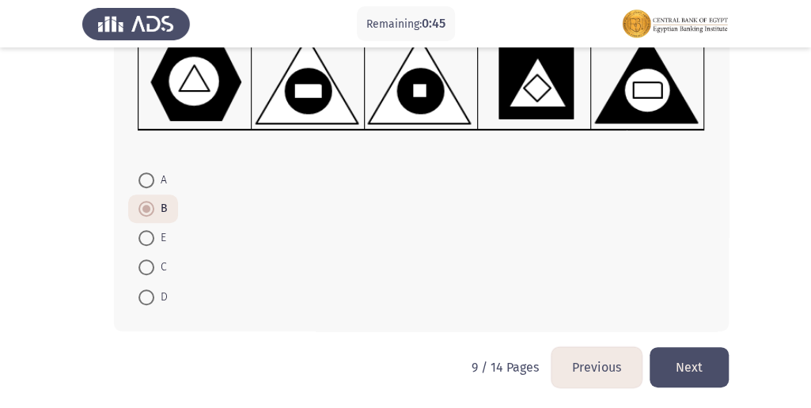
click at [709, 344] on div "Which one of the shapes below (marked A B C D and E) complements the sequence a…" at bounding box center [405, 84] width 647 height 528
click at [687, 355] on button "Next" at bounding box center [689, 367] width 79 height 40
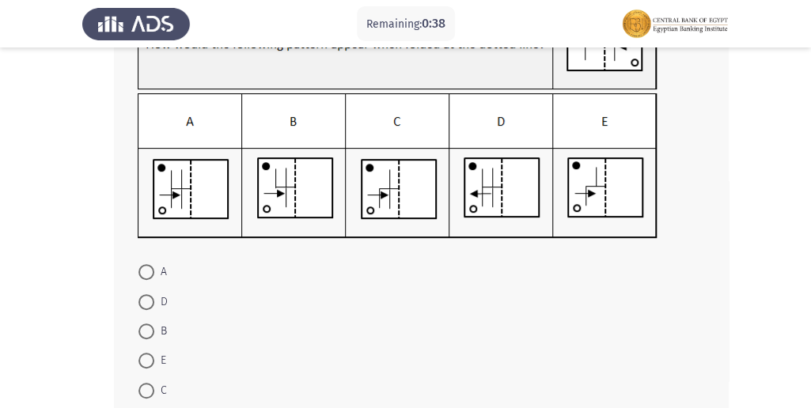
scroll to position [158, 0]
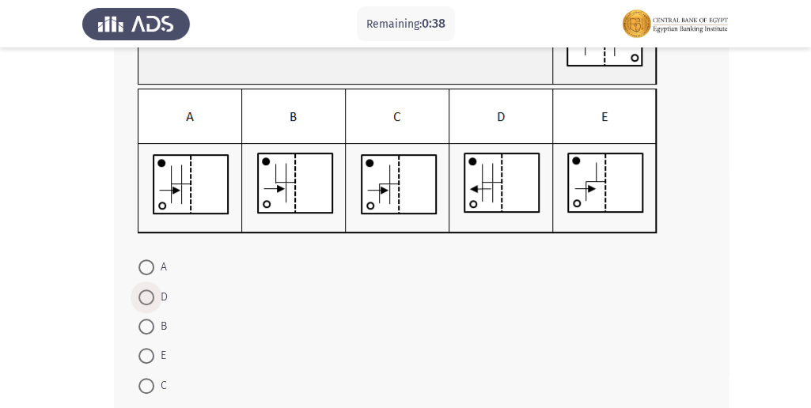
click at [160, 309] on mat-radio-button "D" at bounding box center [153, 296] width 50 height 29
click at [139, 298] on span at bounding box center [147, 298] width 16 height 16
click at [139, 298] on input "D" at bounding box center [147, 298] width 16 height 16
radio input "true"
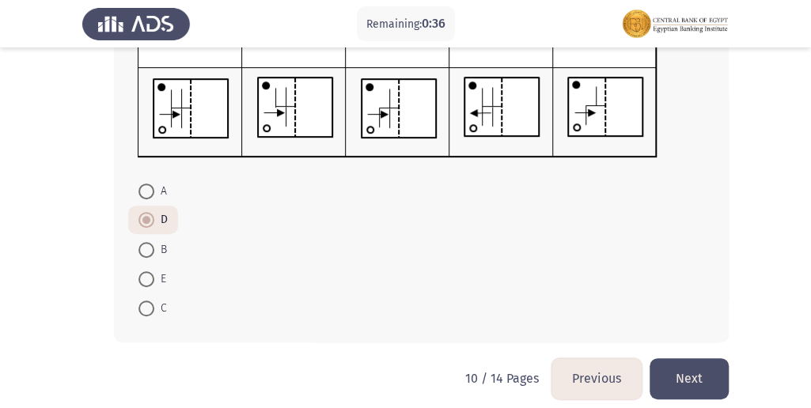
scroll to position [247, 0]
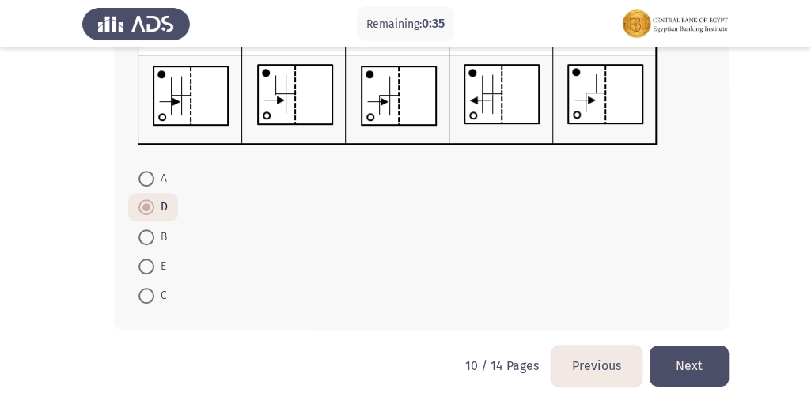
click at [687, 350] on button "Next" at bounding box center [689, 366] width 79 height 40
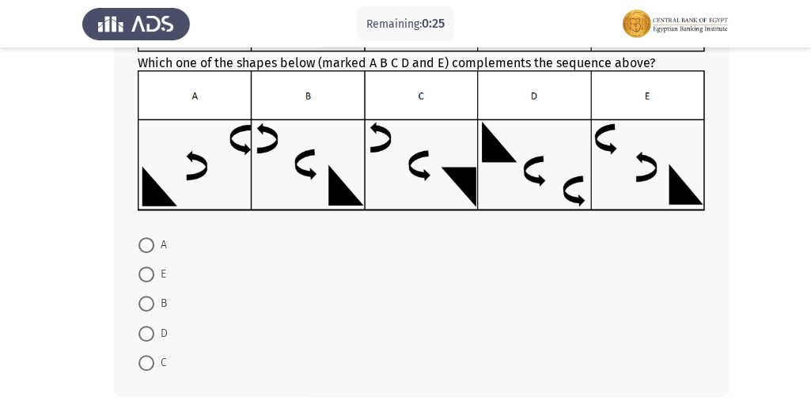
scroll to position [211, 0]
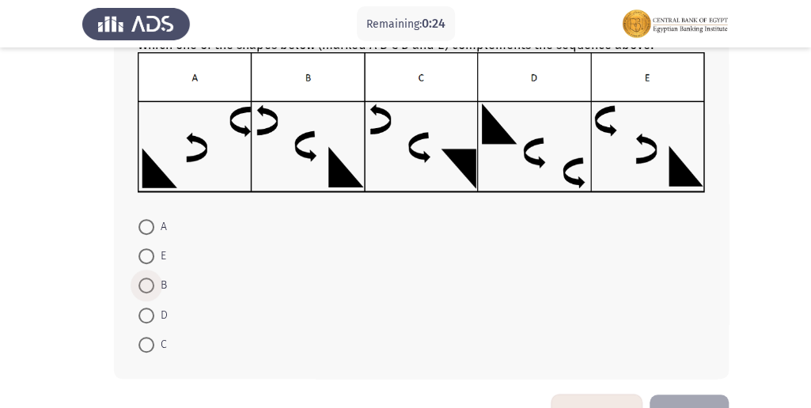
click at [145, 283] on span at bounding box center [147, 286] width 16 height 16
click at [145, 283] on input "B" at bounding box center [147, 286] width 16 height 16
radio input "true"
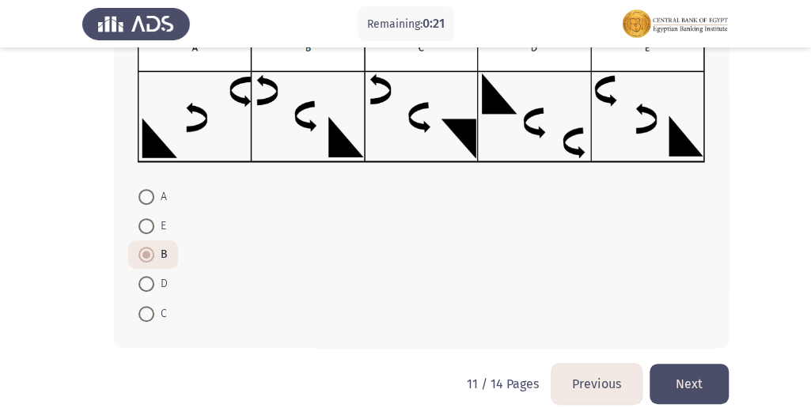
scroll to position [258, 0]
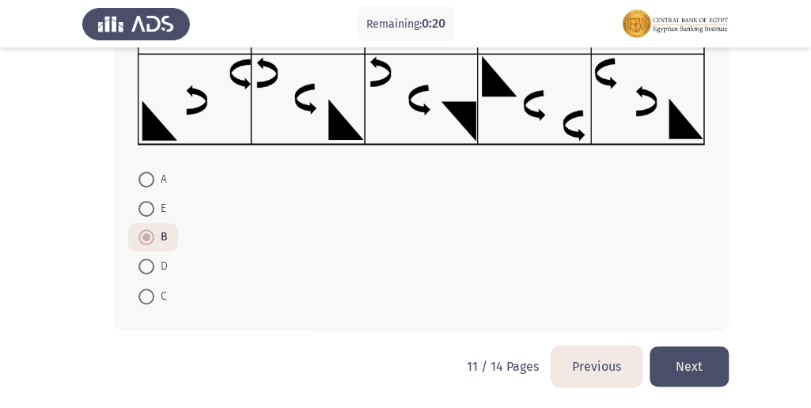
click at [699, 355] on button "Next" at bounding box center [689, 367] width 79 height 40
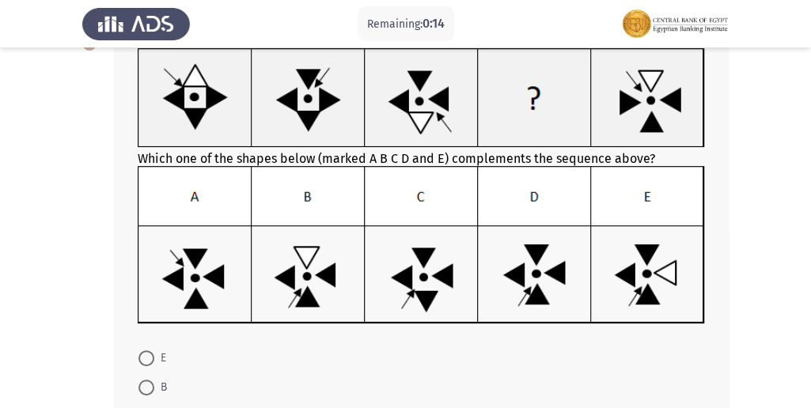
scroll to position [158, 0]
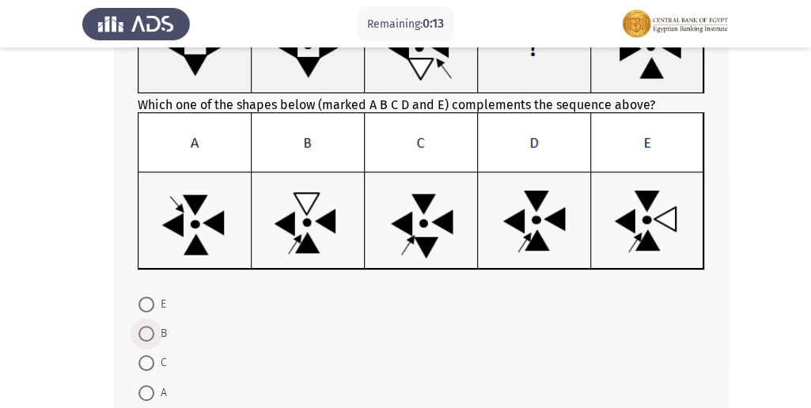
click at [139, 339] on span at bounding box center [147, 334] width 16 height 16
click at [139, 339] on input "B" at bounding box center [147, 334] width 16 height 16
radio input "true"
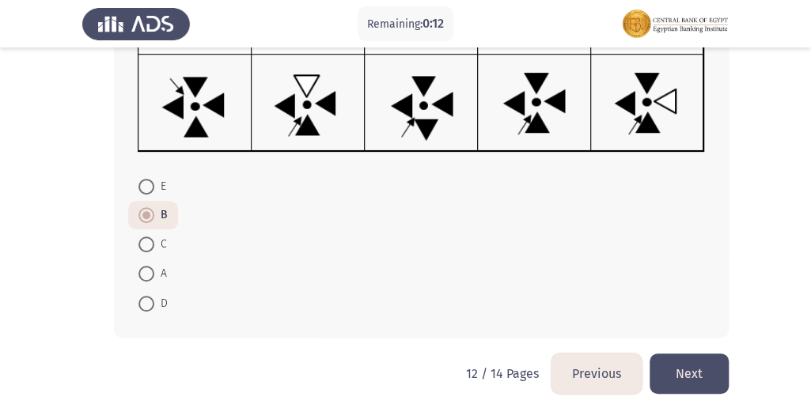
scroll to position [283, 0]
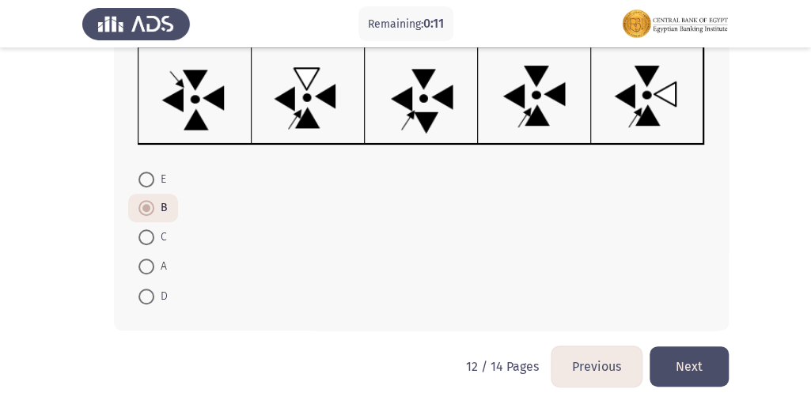
click at [708, 363] on button "Next" at bounding box center [689, 367] width 79 height 40
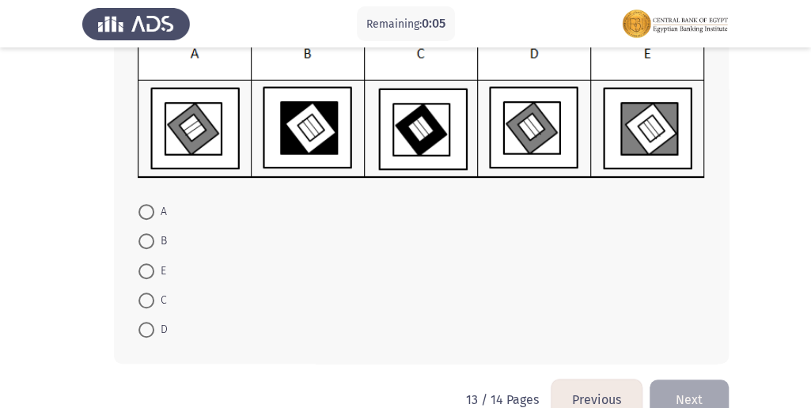
scroll to position [264, 0]
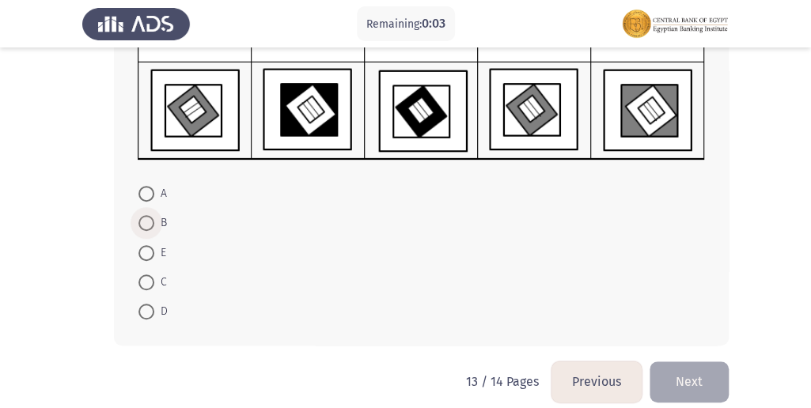
click at [152, 223] on span at bounding box center [147, 223] width 16 height 16
click at [152, 223] on input "B" at bounding box center [147, 223] width 16 height 16
radio input "true"
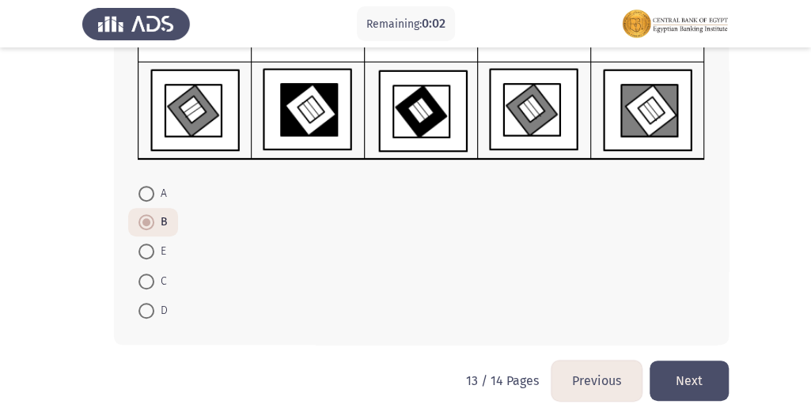
click at [663, 378] on button "Next" at bounding box center [689, 381] width 79 height 40
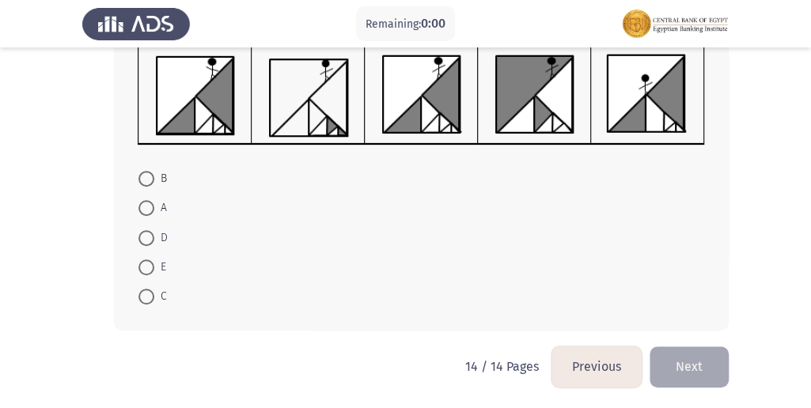
click at [147, 293] on span at bounding box center [147, 297] width 16 height 16
click at [147, 293] on input "C" at bounding box center [147, 297] width 16 height 16
radio input "true"
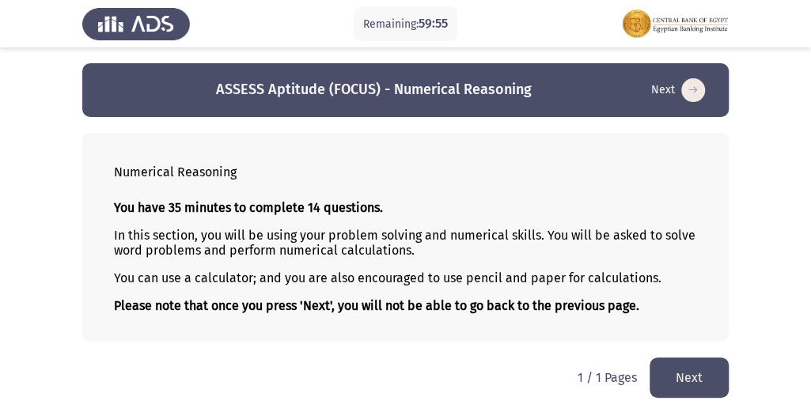
click at [703, 371] on button "Next" at bounding box center [689, 378] width 79 height 40
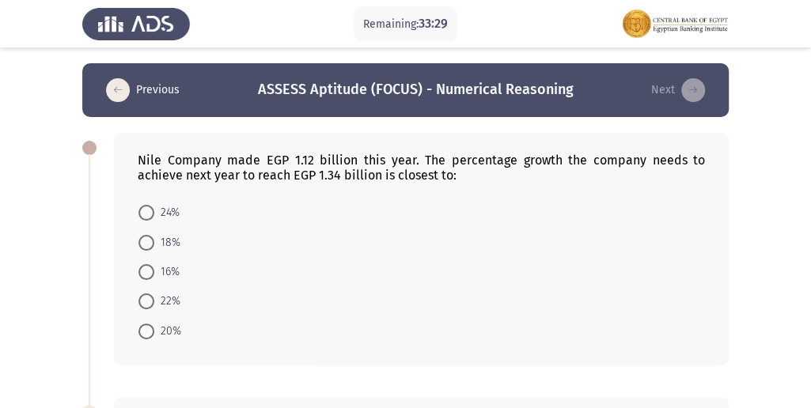
click at [182, 306] on mat-radio-button "22%" at bounding box center [159, 301] width 63 height 29
click at [177, 304] on span "22%" at bounding box center [167, 301] width 26 height 19
click at [154, 304] on input "22%" at bounding box center [147, 302] width 16 height 16
radio input "true"
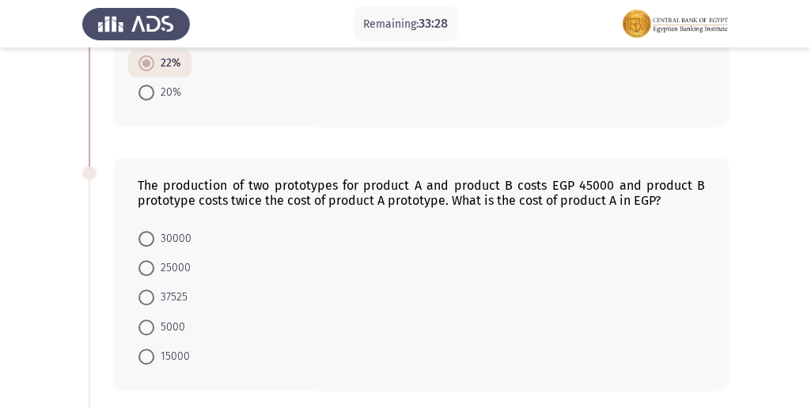
scroll to position [264, 0]
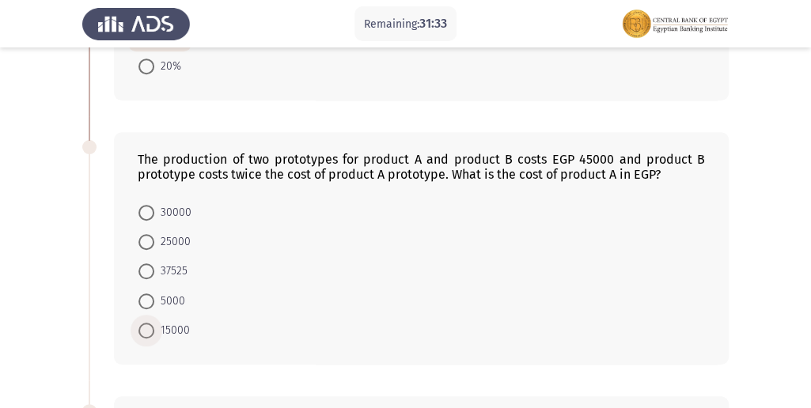
click at [176, 333] on span "15000" at bounding box center [172, 330] width 36 height 19
click at [154, 333] on input "15000" at bounding box center [147, 331] width 16 height 16
radio input "true"
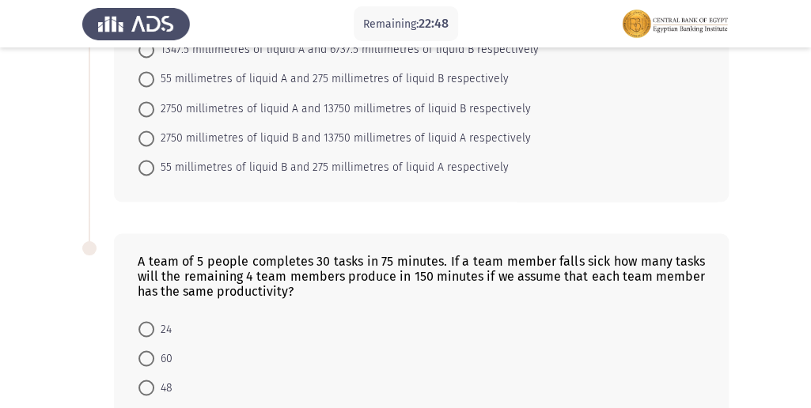
scroll to position [937, 0]
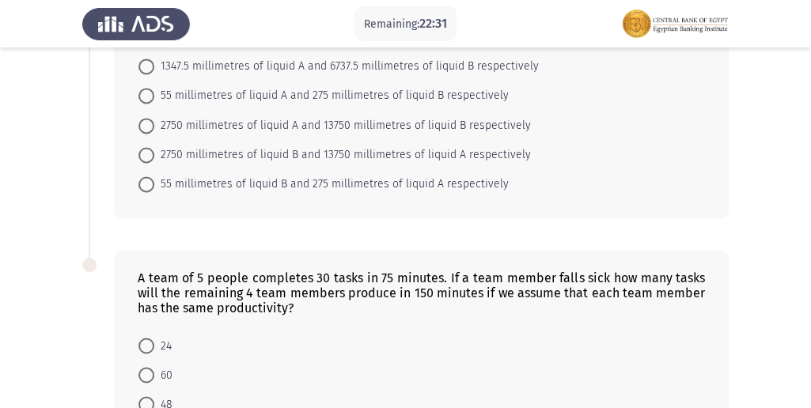
click at [196, 146] on span "2750 millimetres of liquid B and 13750 millimetres of liquid A respectively" at bounding box center [342, 155] width 377 height 19
click at [154, 147] on input "2750 millimetres of liquid B and 13750 millimetres of liquid A respectively" at bounding box center [147, 155] width 16 height 16
radio input "true"
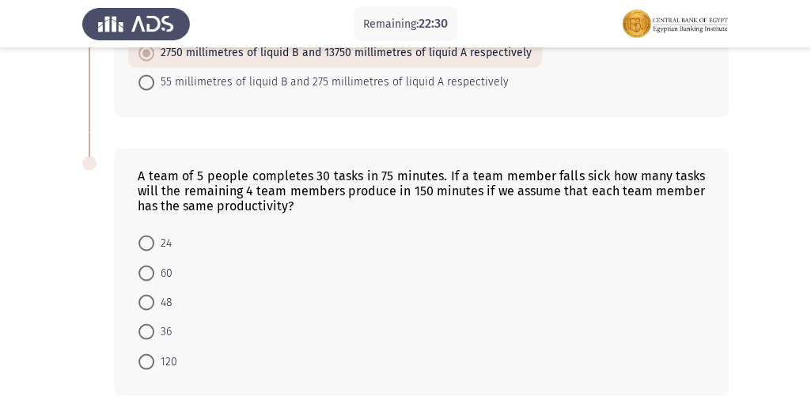
scroll to position [1043, 0]
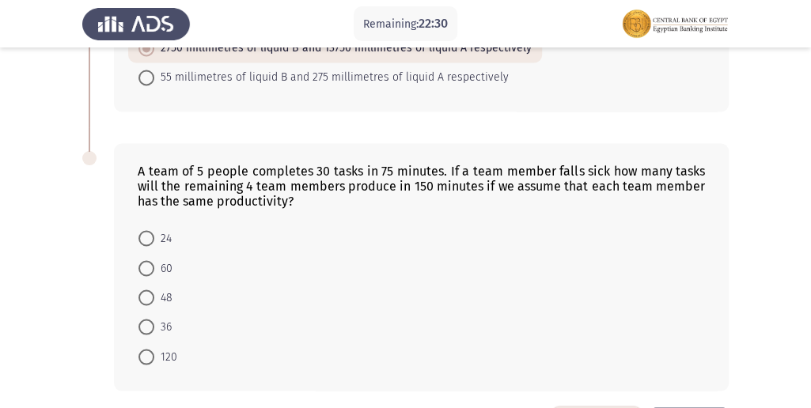
click at [155, 283] on mat-radio-button "48" at bounding box center [155, 297] width 55 height 29
drag, startPoint x: 155, startPoint y: 262, endPoint x: 171, endPoint y: 260, distance: 16.0
click at [156, 262] on span "60" at bounding box center [163, 268] width 18 height 19
click at [154, 262] on input "60" at bounding box center [147, 268] width 16 height 16
radio input "true"
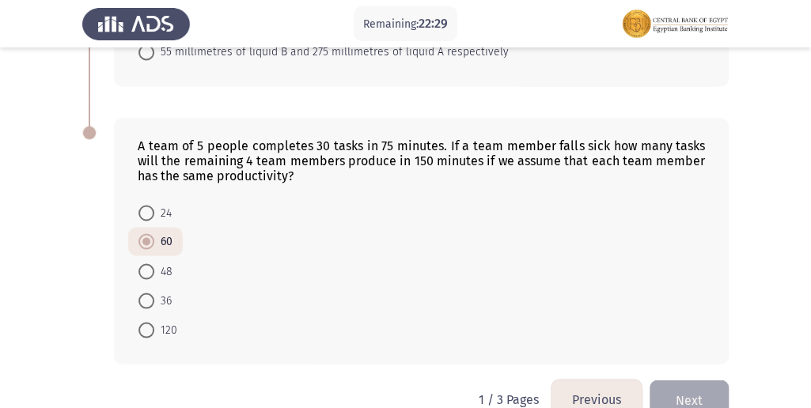
scroll to position [1094, 0]
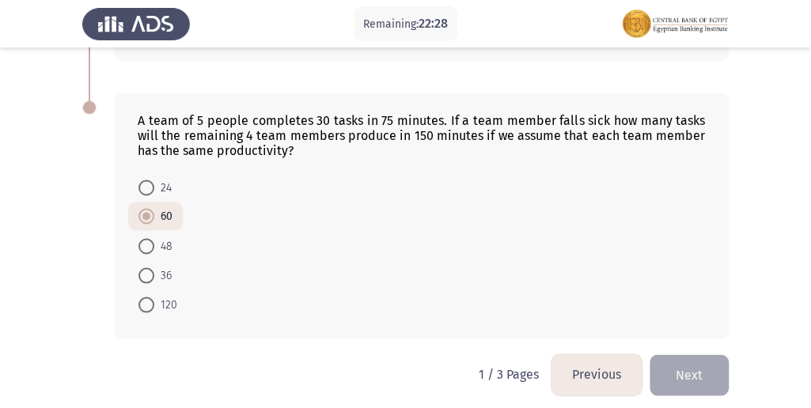
click at [698, 368] on button "Next" at bounding box center [689, 375] width 79 height 40
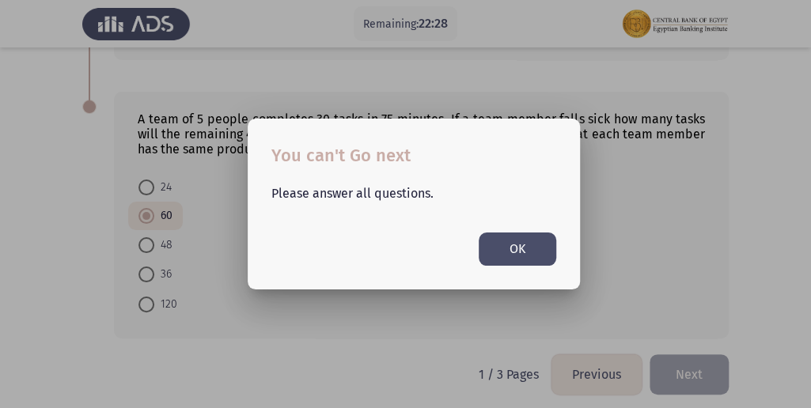
scroll to position [0, 0]
click at [522, 253] on button "OK" at bounding box center [518, 249] width 78 height 32
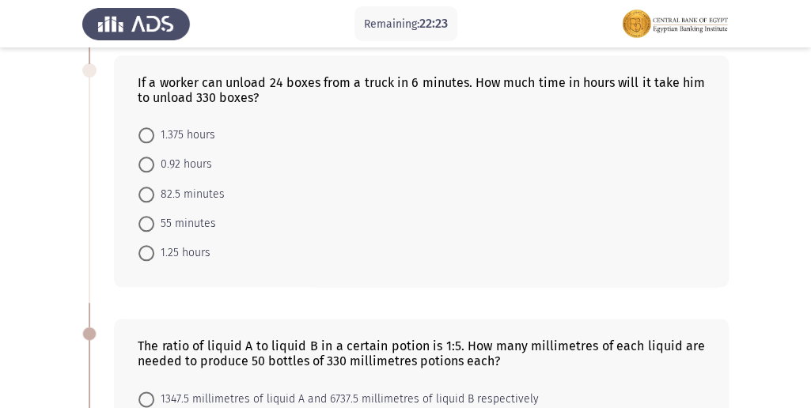
scroll to position [514, 0]
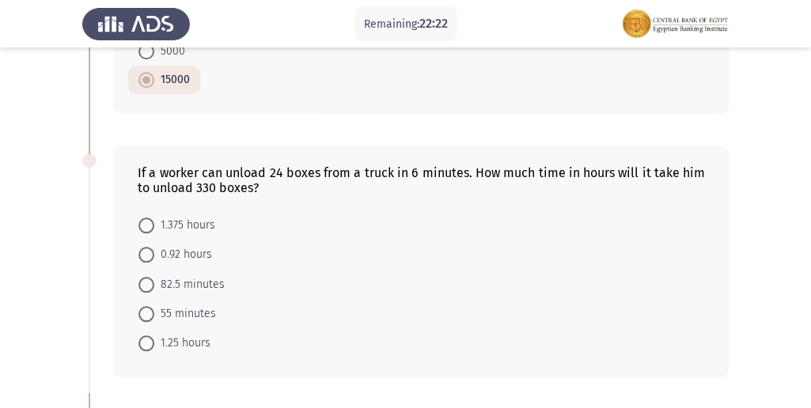
click at [195, 269] on mat-radio-button "82.5 minutes" at bounding box center [181, 283] width 107 height 29
click at [192, 280] on span "82.5 minutes" at bounding box center [189, 284] width 70 height 19
click at [154, 280] on input "82.5 minutes" at bounding box center [147, 285] width 16 height 16
radio input "true"
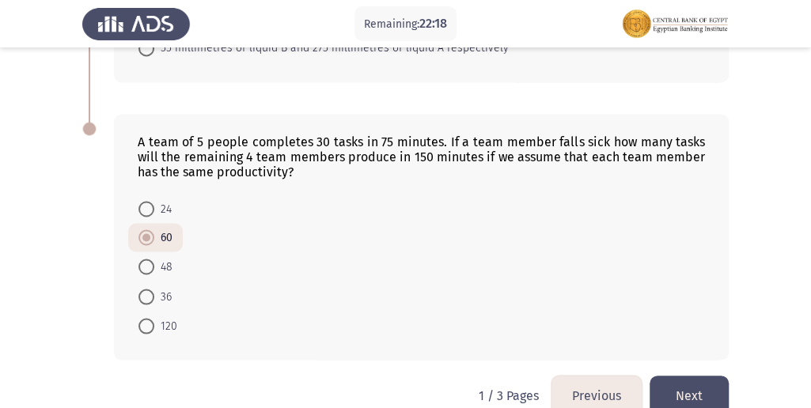
scroll to position [1094, 0]
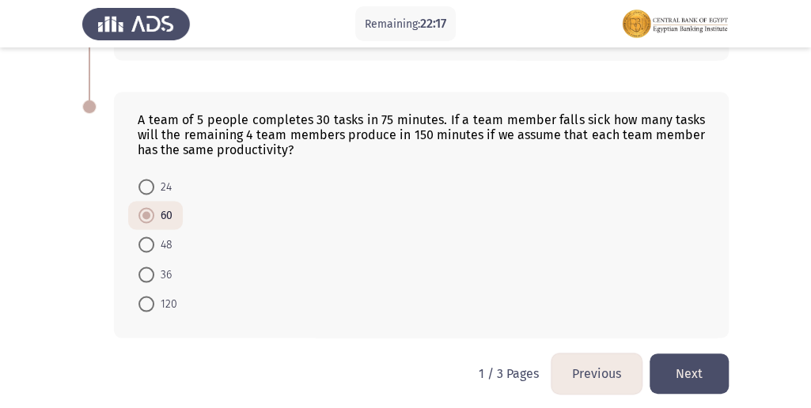
click at [685, 374] on button "Next" at bounding box center [689, 374] width 79 height 40
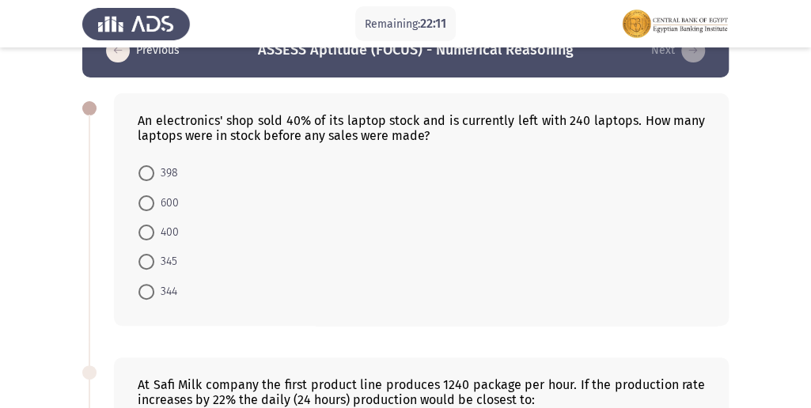
scroll to position [0, 0]
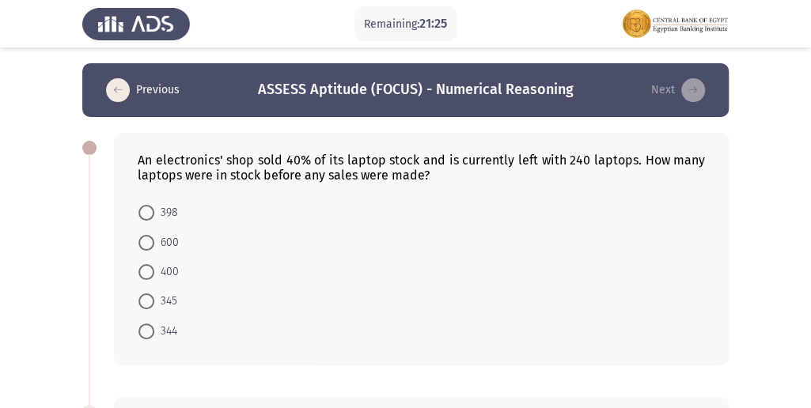
click at [176, 242] on span "600" at bounding box center [166, 243] width 25 height 19
click at [154, 242] on input "600" at bounding box center [147, 243] width 16 height 16
radio input "true"
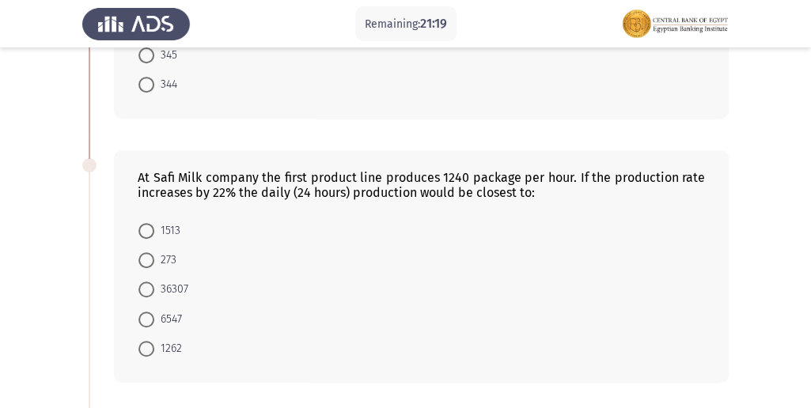
scroll to position [264, 0]
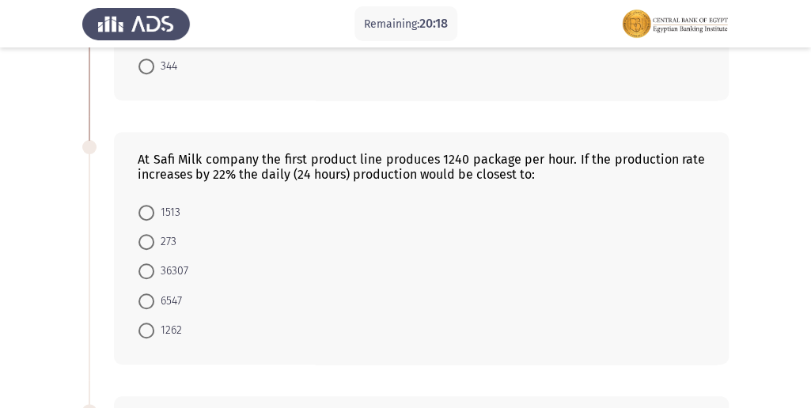
click at [186, 246] on form "1513 273 36307 6547 1262" at bounding box center [422, 271] width 568 height 148
click at [167, 244] on span "273" at bounding box center [165, 242] width 22 height 19
click at [154, 244] on input "273" at bounding box center [147, 242] width 16 height 16
radio input "true"
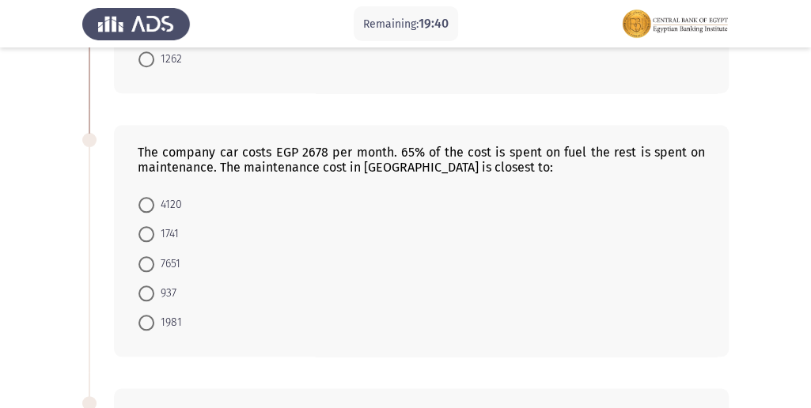
scroll to position [553, 0]
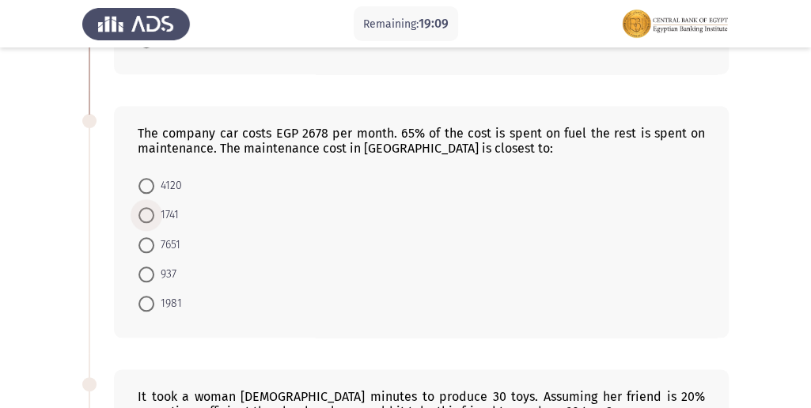
click at [173, 206] on span "1741" at bounding box center [166, 215] width 25 height 19
click at [154, 207] on input "1741" at bounding box center [147, 215] width 16 height 16
radio input "true"
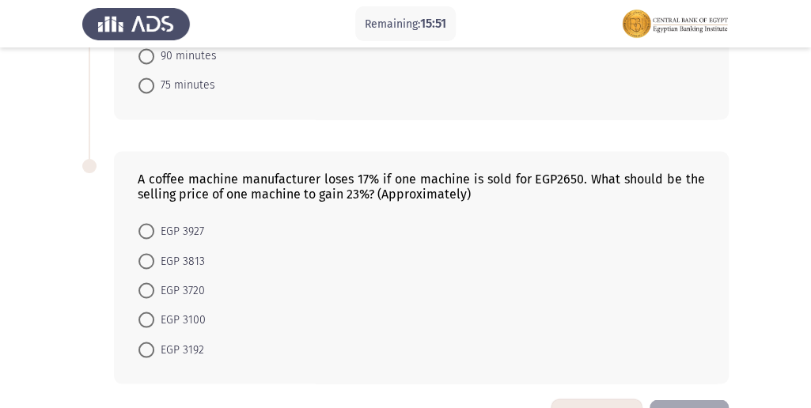
scroll to position [975, 0]
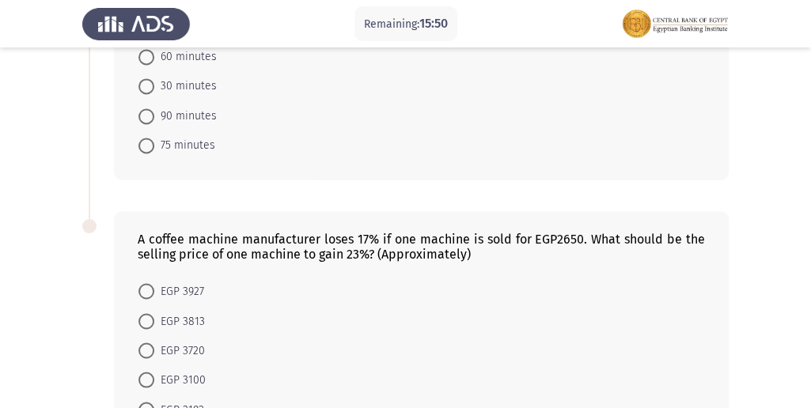
click at [176, 290] on span "EGP 3927" at bounding box center [179, 291] width 50 height 19
click at [154, 290] on input "EGP 3927" at bounding box center [147, 291] width 16 height 16
radio input "true"
click at [183, 136] on span "75 minutes" at bounding box center [184, 145] width 61 height 19
click at [154, 138] on input "75 minutes" at bounding box center [147, 146] width 16 height 16
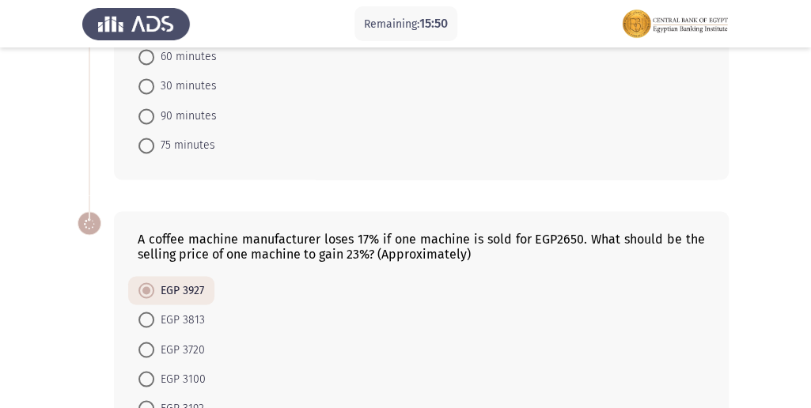
radio input "true"
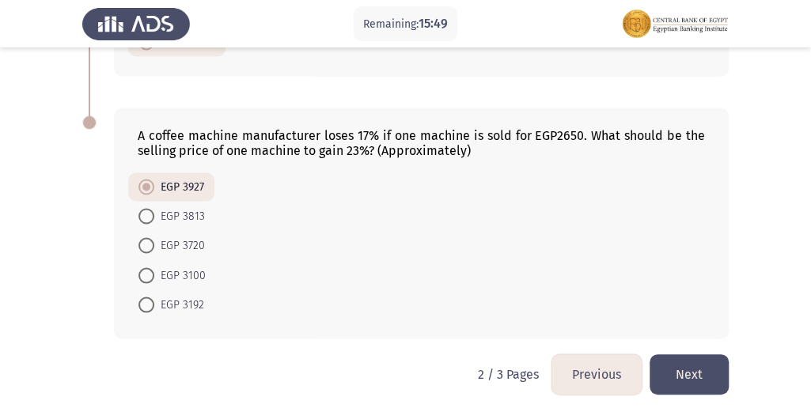
scroll to position [1079, 0]
click at [679, 354] on button "Next" at bounding box center [689, 374] width 79 height 40
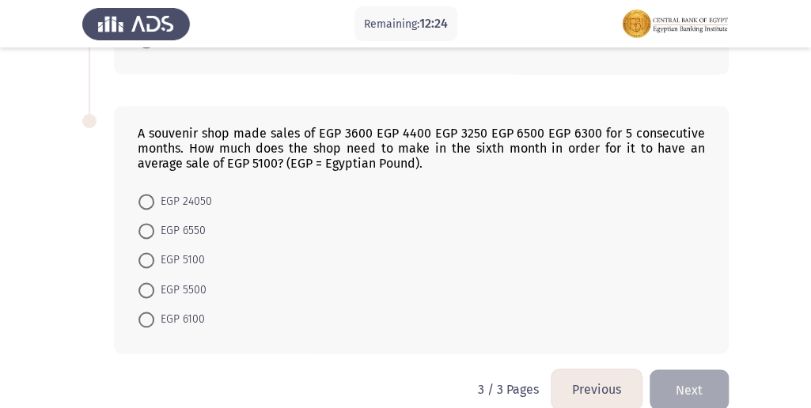
scroll to position [836, 0]
click at [192, 273] on mat-radio-button "EGP 5500" at bounding box center [172, 287] width 89 height 29
drag, startPoint x: 193, startPoint y: 266, endPoint x: 215, endPoint y: 256, distance: 23.7
click at [196, 279] on span "EGP 5500" at bounding box center [180, 288] width 52 height 19
click at [154, 281] on input "EGP 5500" at bounding box center [147, 289] width 16 height 16
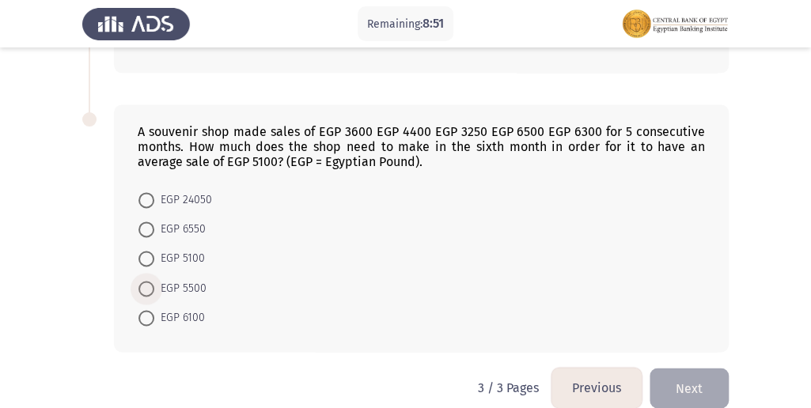
radio input "true"
click at [613, 377] on button "Previous" at bounding box center [597, 389] width 90 height 40
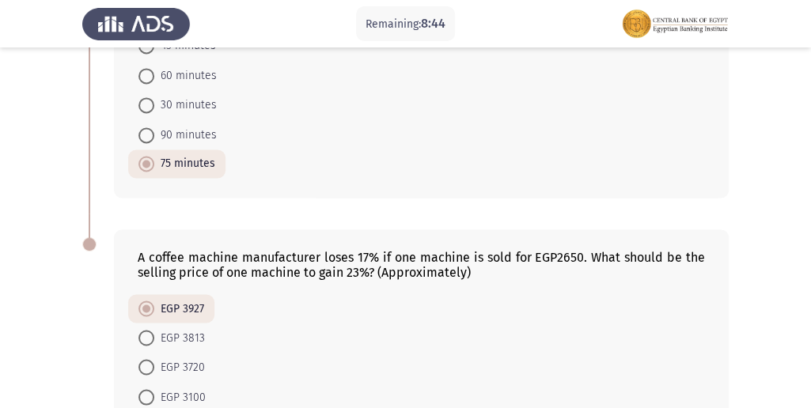
scroll to position [1079, 0]
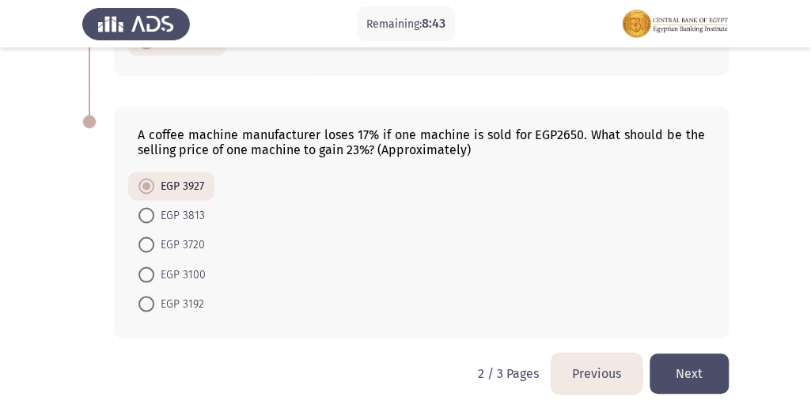
click at [716, 363] on button "Next" at bounding box center [689, 374] width 79 height 40
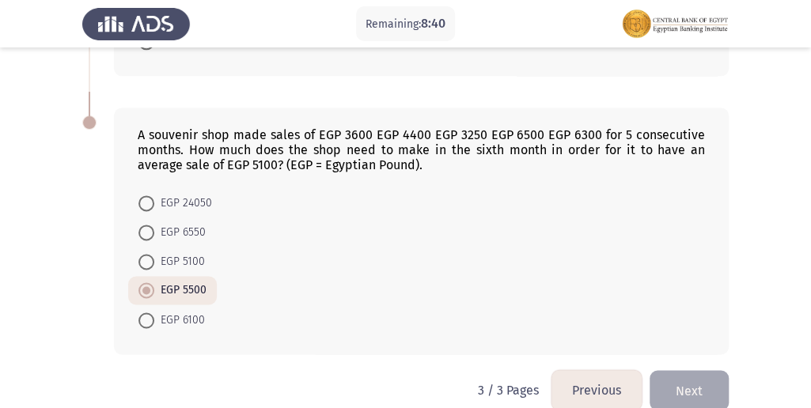
scroll to position [834, 0]
click at [705, 369] on button "Next" at bounding box center [689, 389] width 79 height 40
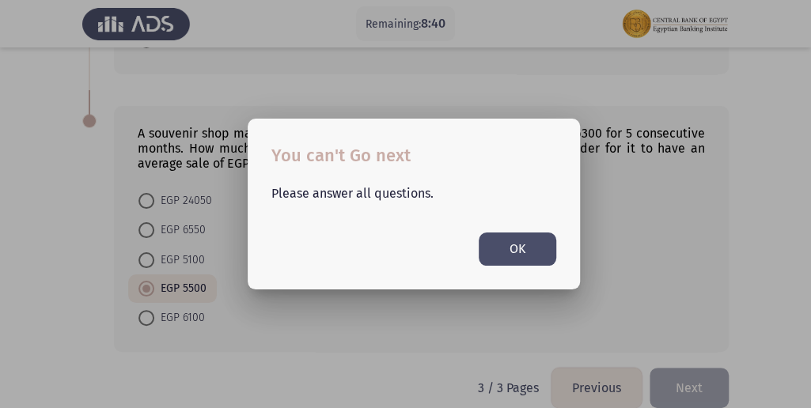
scroll to position [0, 0]
click at [521, 261] on button "OK" at bounding box center [518, 249] width 78 height 32
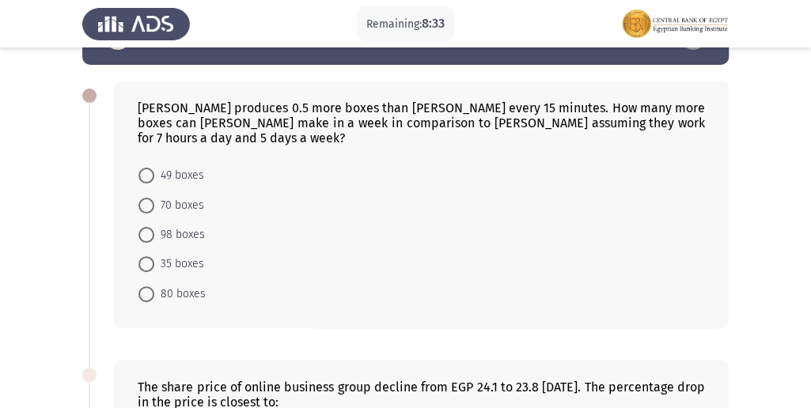
scroll to position [52, 0]
click at [144, 256] on span at bounding box center [147, 264] width 16 height 16
click at [144, 256] on input "35 boxes" at bounding box center [147, 264] width 16 height 16
radio input "true"
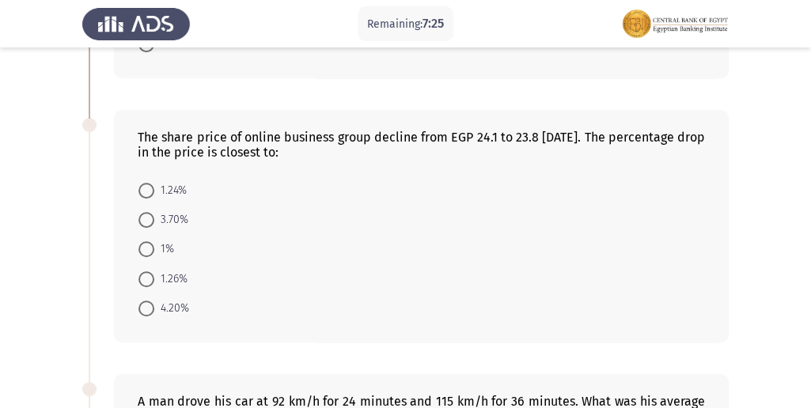
scroll to position [306, 0]
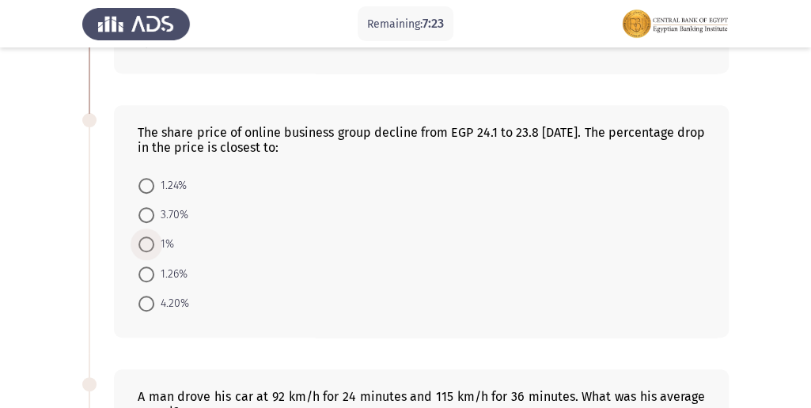
click at [158, 235] on span "1%" at bounding box center [164, 244] width 20 height 19
click at [154, 237] on input "1%" at bounding box center [147, 245] width 16 height 16
radio input "true"
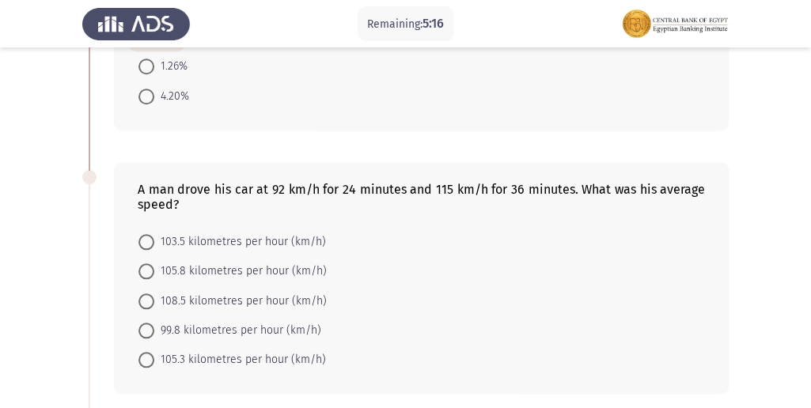
scroll to position [516, 0]
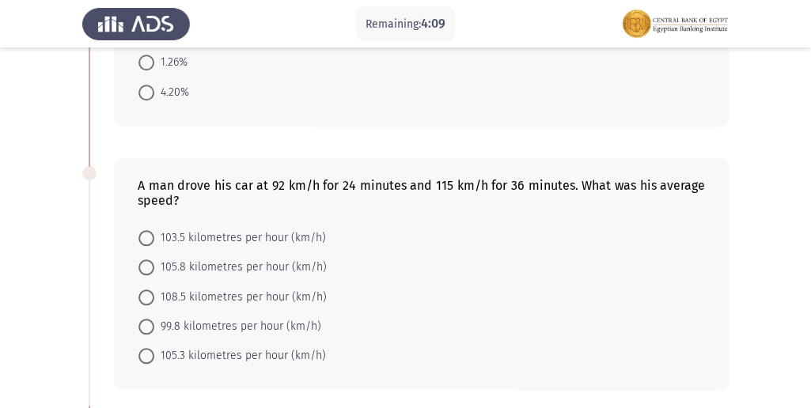
click at [301, 229] on span "103.5 kilometres per hour (km/h)" at bounding box center [240, 238] width 172 height 19
click at [154, 230] on input "103.5 kilometres per hour (km/h)" at bounding box center [147, 238] width 16 height 16
radio input "true"
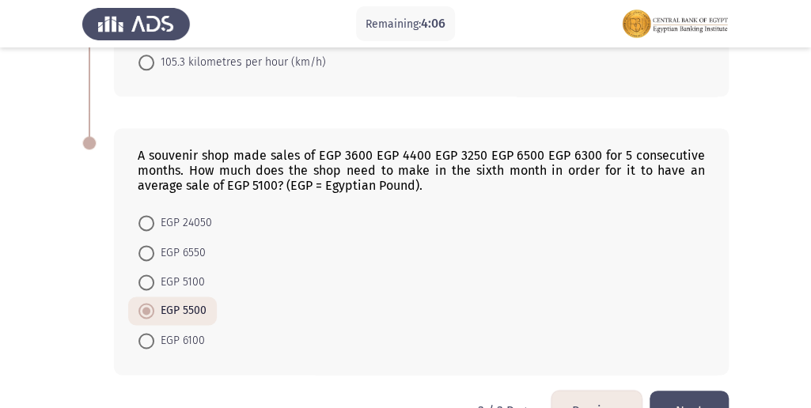
scroll to position [832, 0]
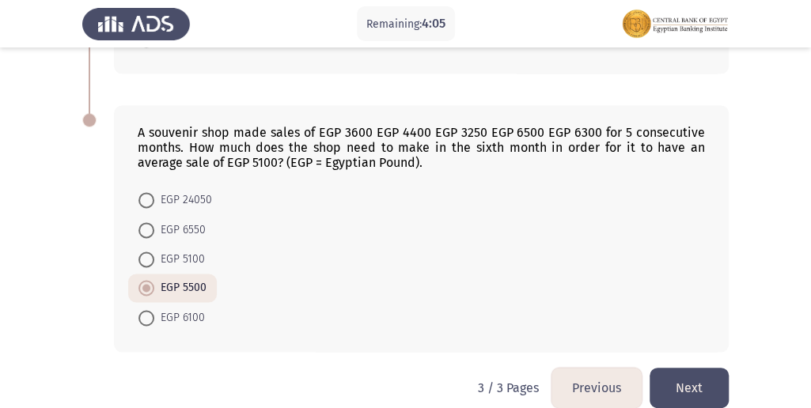
click at [612, 368] on button "Previous" at bounding box center [597, 388] width 90 height 40
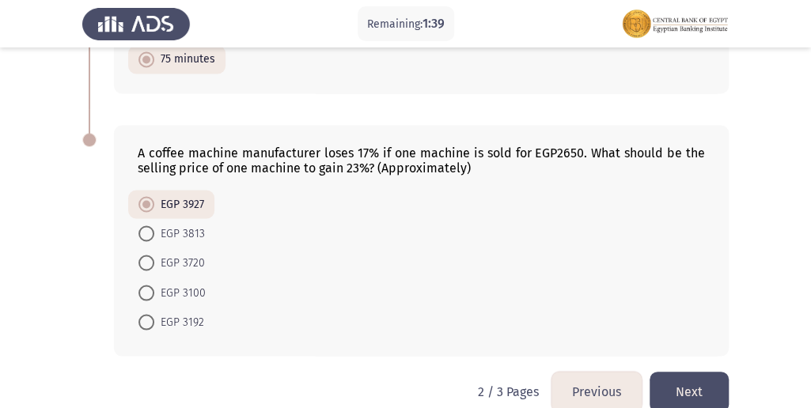
scroll to position [1079, 0]
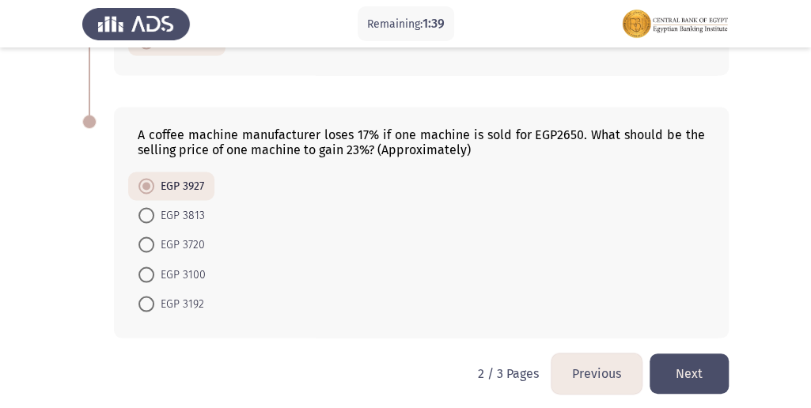
click at [597, 367] on button "Previous" at bounding box center [597, 374] width 90 height 40
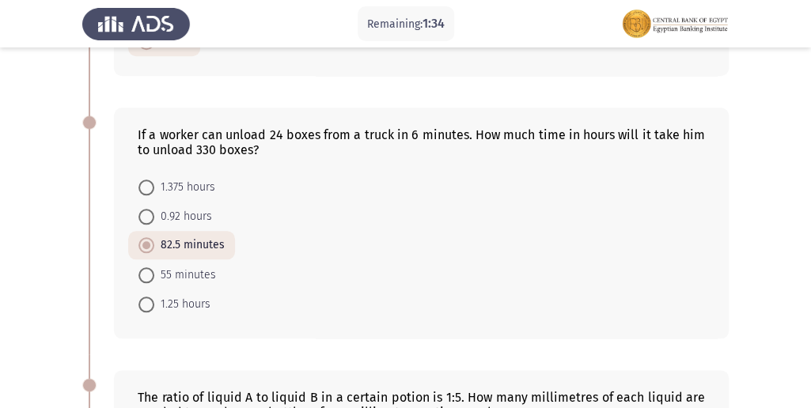
scroll to position [527, 0]
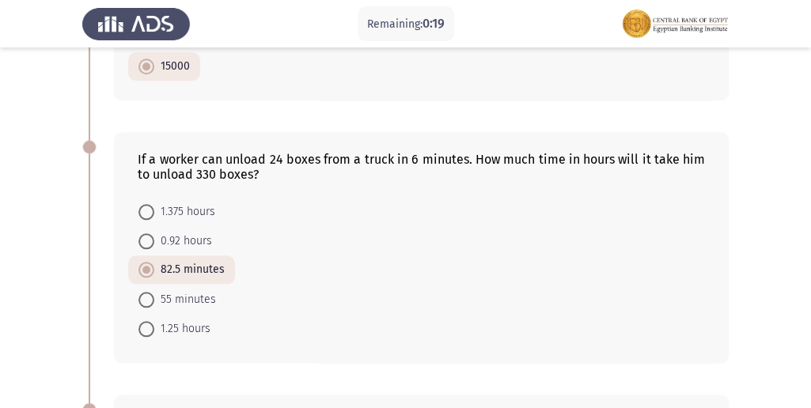
click at [188, 291] on span "55 minutes" at bounding box center [185, 300] width 62 height 19
click at [154, 292] on input "55 minutes" at bounding box center [147, 300] width 16 height 16
radio input "true"
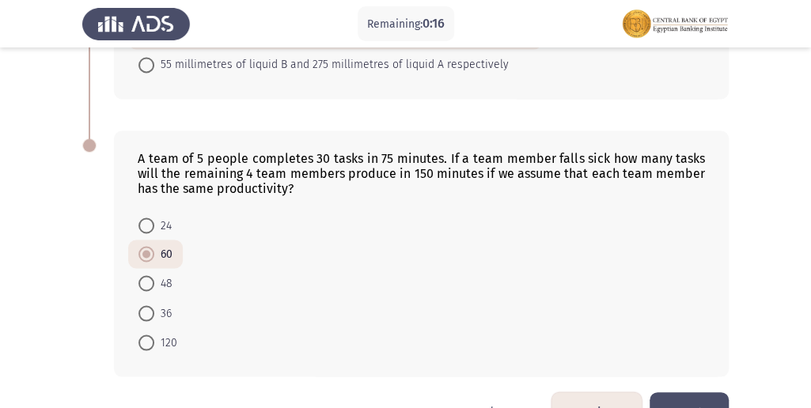
scroll to position [1094, 0]
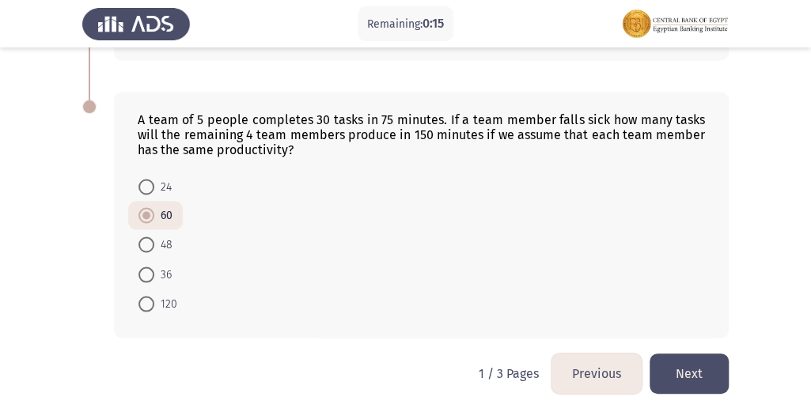
click at [697, 375] on button "Next" at bounding box center [689, 374] width 79 height 40
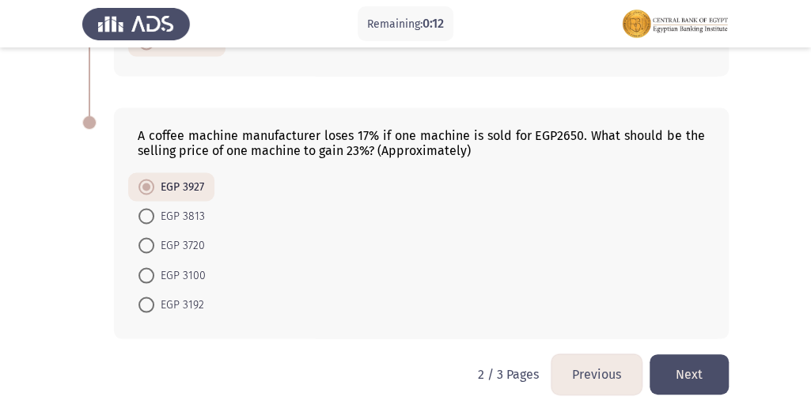
scroll to position [1079, 0]
click at [689, 356] on button "Next" at bounding box center [689, 374] width 79 height 40
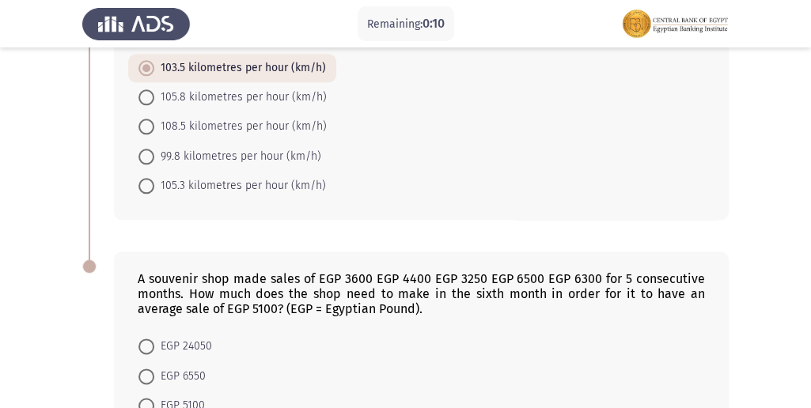
scroll to position [832, 0]
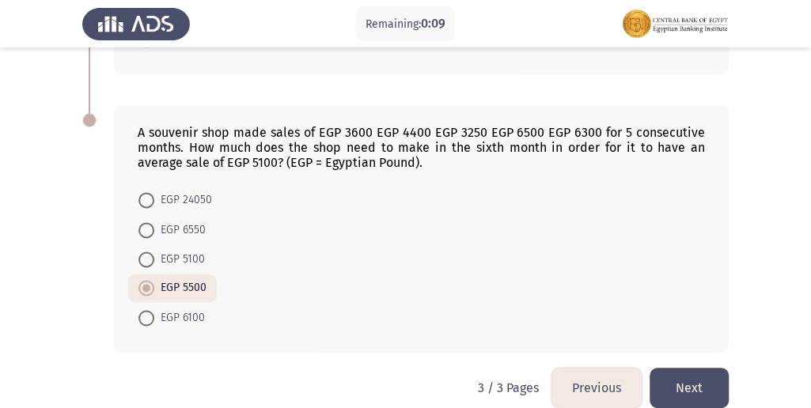
click at [703, 368] on button "Next" at bounding box center [689, 388] width 79 height 40
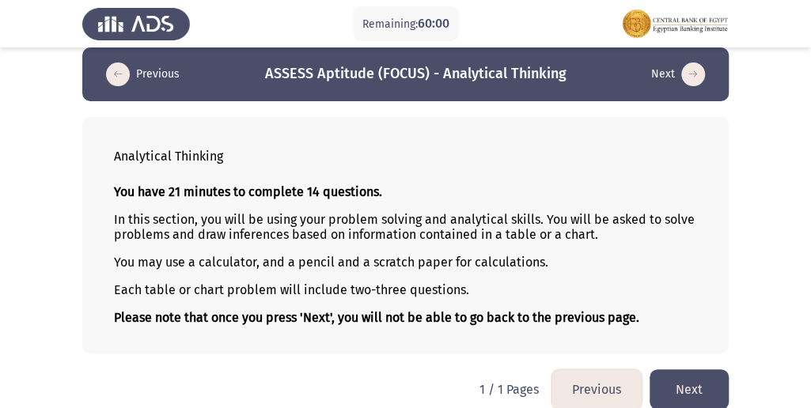
scroll to position [32, 0]
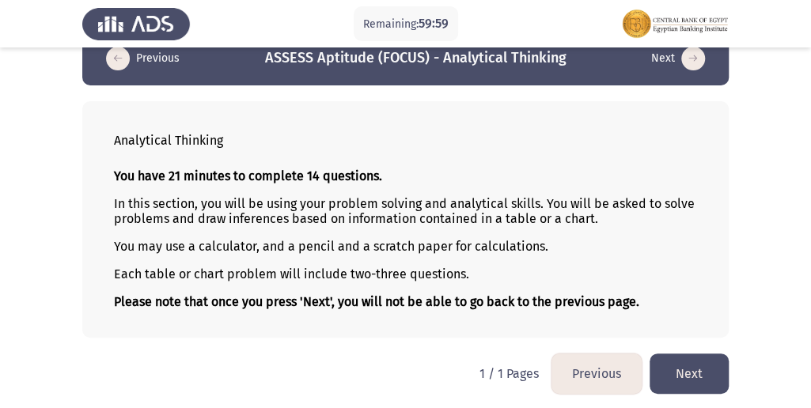
click at [703, 364] on button "Next" at bounding box center [689, 374] width 79 height 40
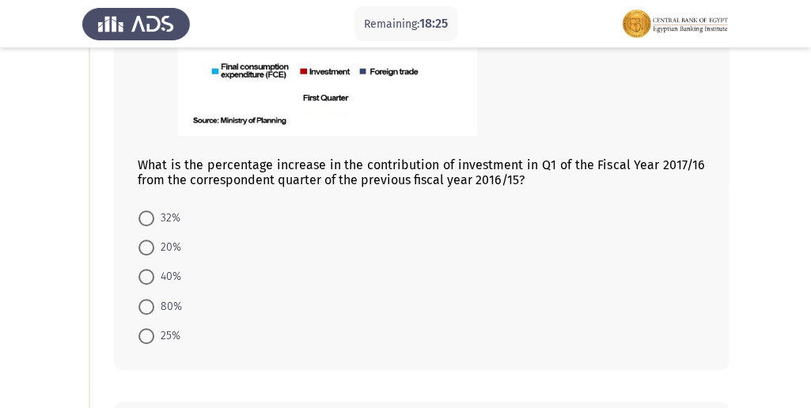
scroll to position [369, 0]
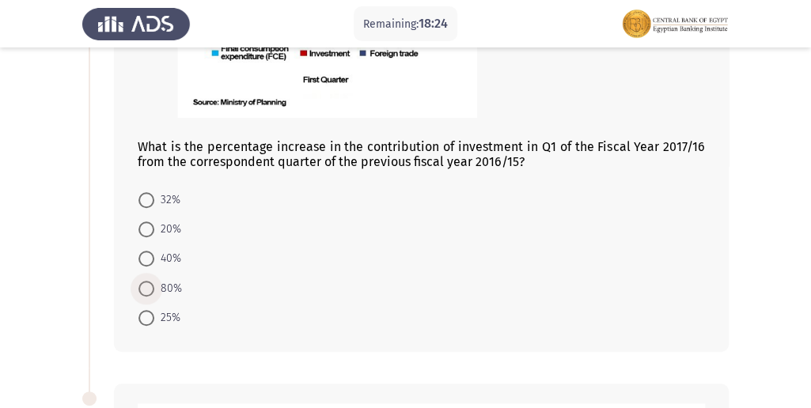
drag, startPoint x: 174, startPoint y: 285, endPoint x: 182, endPoint y: 284, distance: 8.0
click at [176, 284] on span "80%" at bounding box center [168, 288] width 28 height 19
click at [154, 284] on input "80%" at bounding box center [147, 289] width 16 height 16
radio input "true"
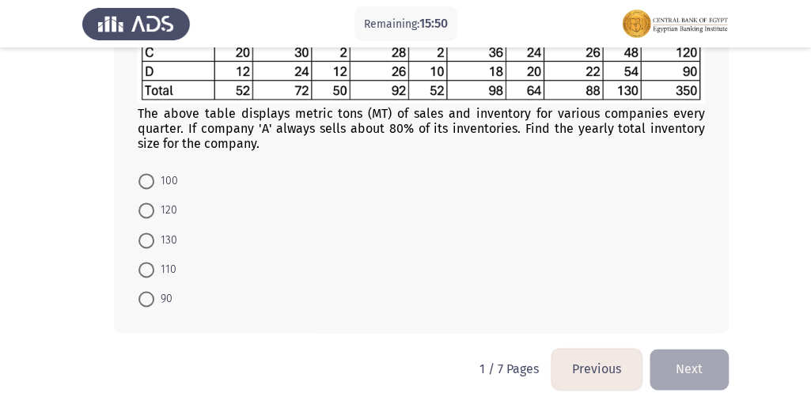
scroll to position [812, 0]
click at [141, 238] on span at bounding box center [147, 241] width 16 height 16
click at [141, 238] on input "130" at bounding box center [147, 241] width 16 height 16
radio input "true"
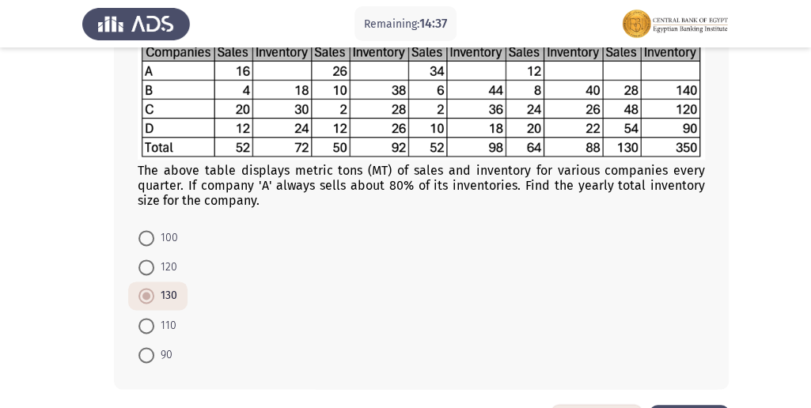
scroll to position [811, 0]
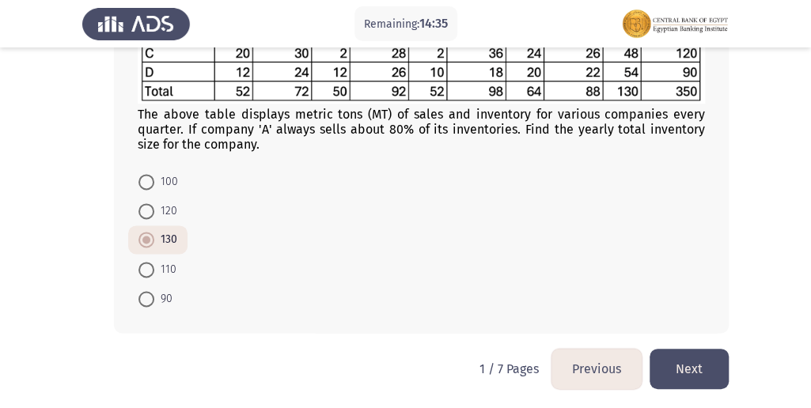
click at [161, 304] on span "90" at bounding box center [163, 299] width 18 height 19
click at [154, 304] on input "90" at bounding box center [147, 299] width 16 height 16
radio input "true"
click at [690, 370] on button "Next" at bounding box center [689, 369] width 79 height 40
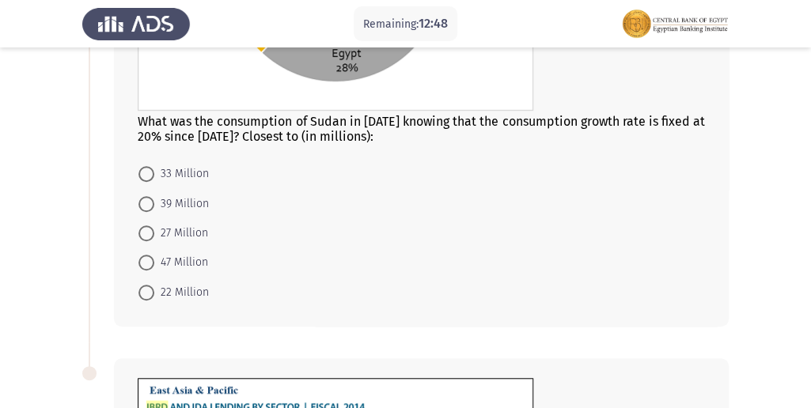
scroll to position [346, 0]
click at [161, 257] on span "47 Million" at bounding box center [181, 262] width 54 height 19
click at [154, 257] on input "47 Million" at bounding box center [147, 262] width 16 height 16
radio input "true"
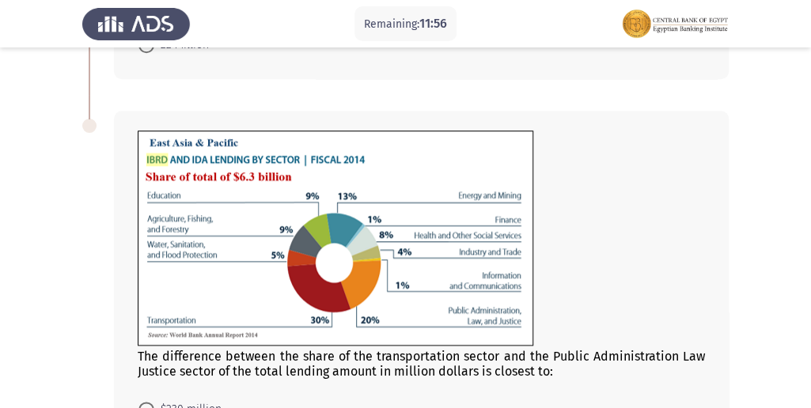
scroll to position [610, 0]
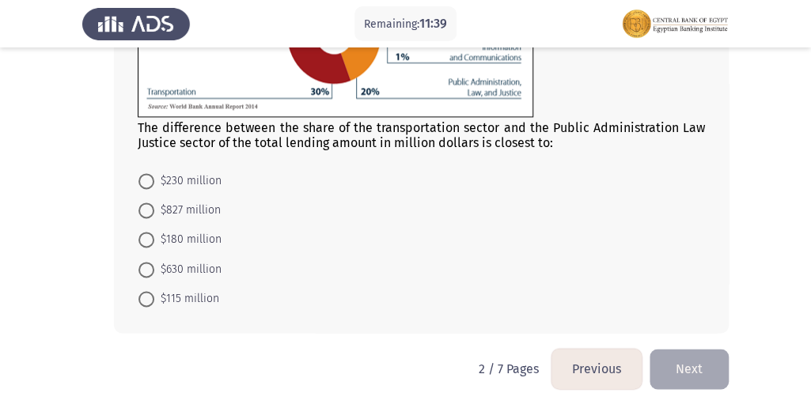
click at [215, 267] on span "$630 million" at bounding box center [187, 269] width 67 height 19
click at [154, 267] on input "$630 million" at bounding box center [147, 270] width 16 height 16
radio input "true"
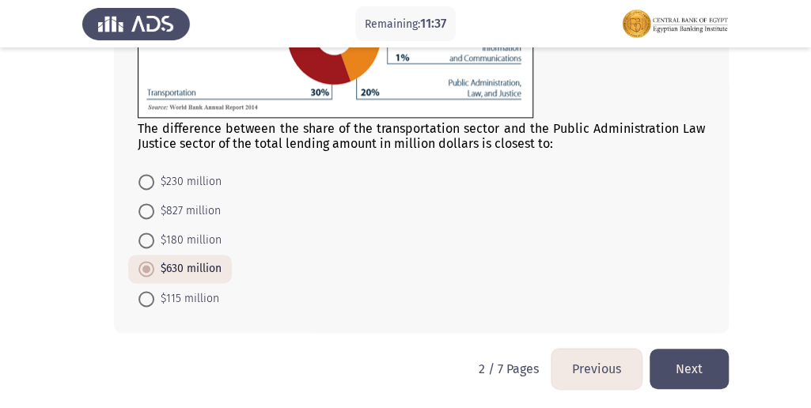
click at [687, 359] on button "Next" at bounding box center [689, 369] width 79 height 40
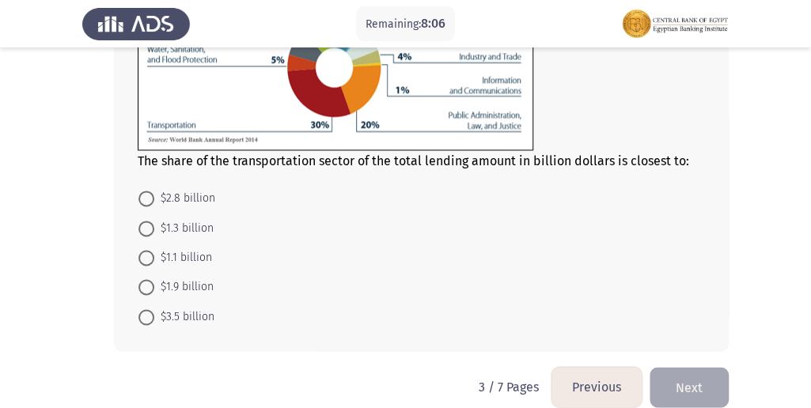
scroll to position [856, 0]
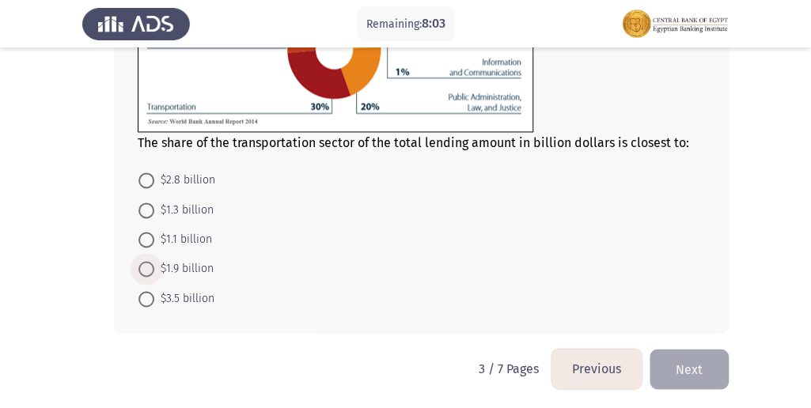
click at [203, 271] on span "$1.9 billion" at bounding box center [183, 269] width 59 height 19
click at [154, 271] on input "$1.9 billion" at bounding box center [147, 269] width 16 height 16
radio input "true"
click at [629, 360] on button "Previous" at bounding box center [597, 368] width 90 height 40
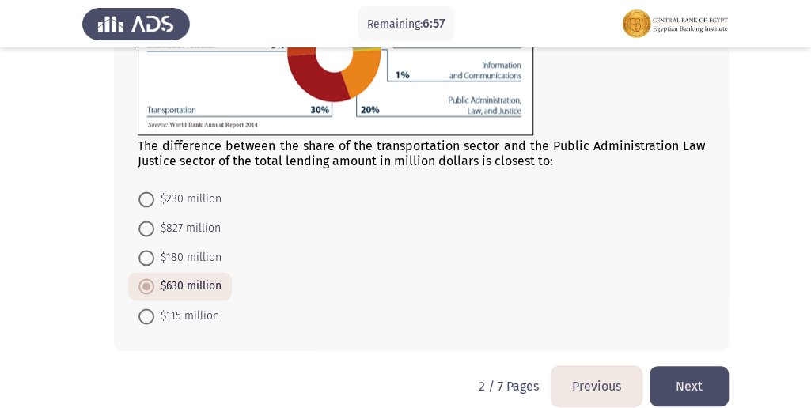
scroll to position [819, 0]
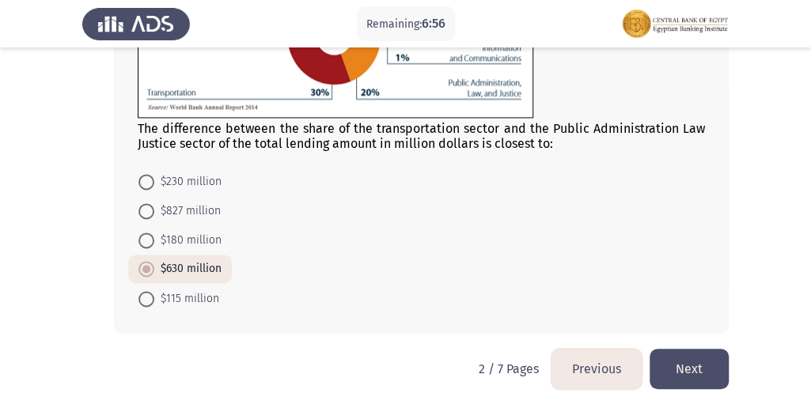
click at [719, 359] on button "Next" at bounding box center [689, 369] width 79 height 40
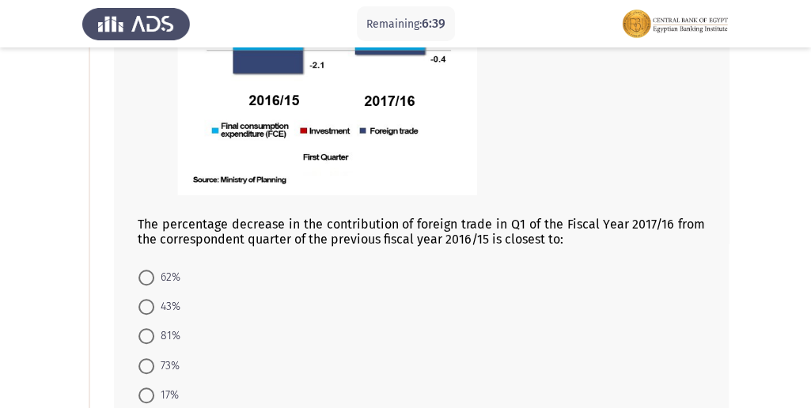
scroll to position [317, 0]
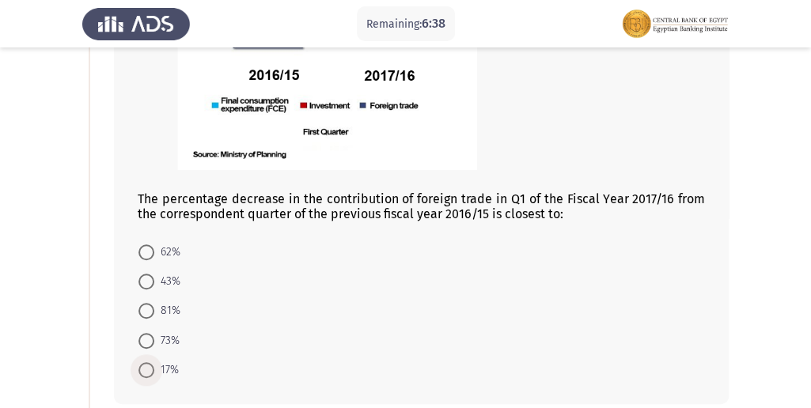
click at [157, 364] on span "17%" at bounding box center [166, 370] width 25 height 19
click at [154, 364] on input "17%" at bounding box center [147, 371] width 16 height 16
radio input "true"
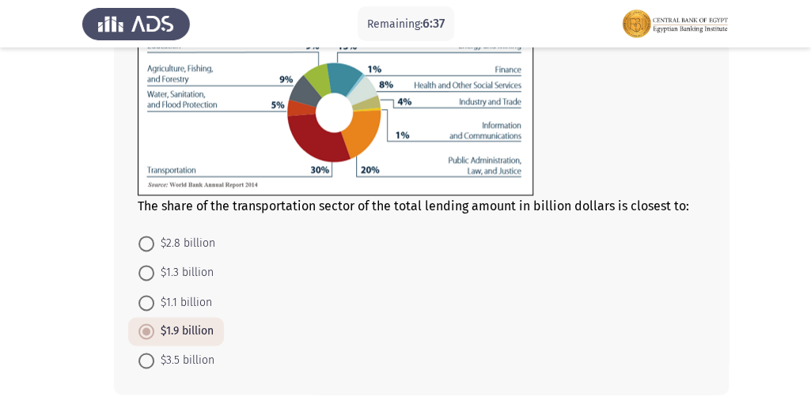
scroll to position [854, 0]
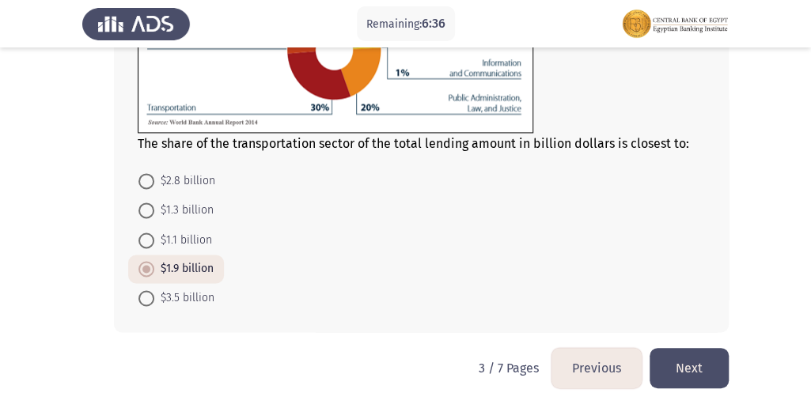
click at [685, 380] on button "Next" at bounding box center [689, 368] width 79 height 40
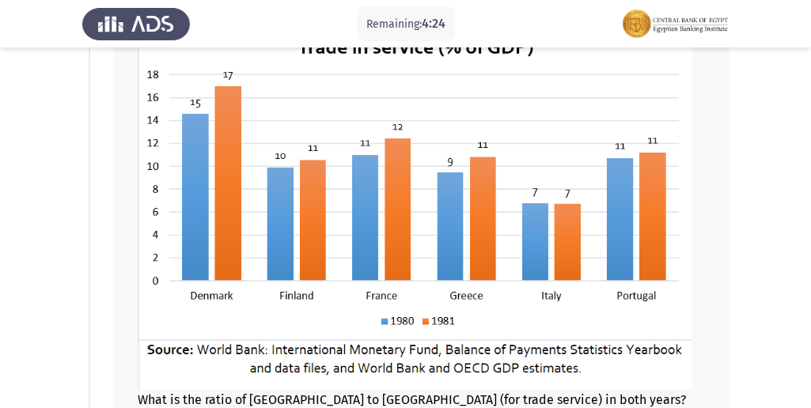
scroll to position [110, 0]
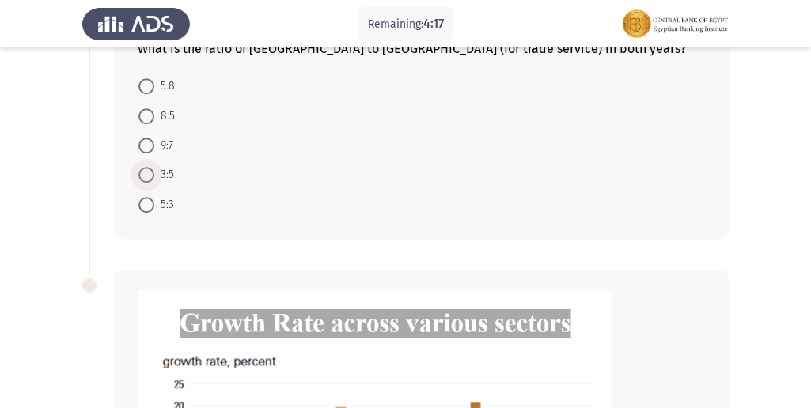
drag, startPoint x: 152, startPoint y: 182, endPoint x: 168, endPoint y: 184, distance: 16.0
click at [152, 182] on label "3:5" at bounding box center [157, 174] width 36 height 19
click at [152, 182] on input "3:5" at bounding box center [147, 175] width 16 height 16
radio input "true"
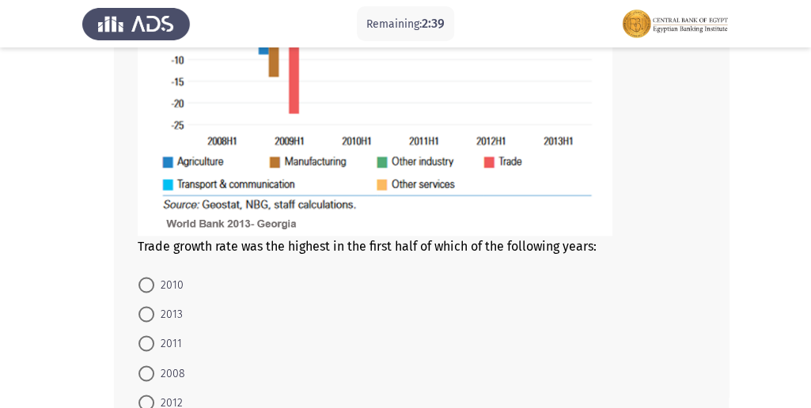
scroll to position [1006, 0]
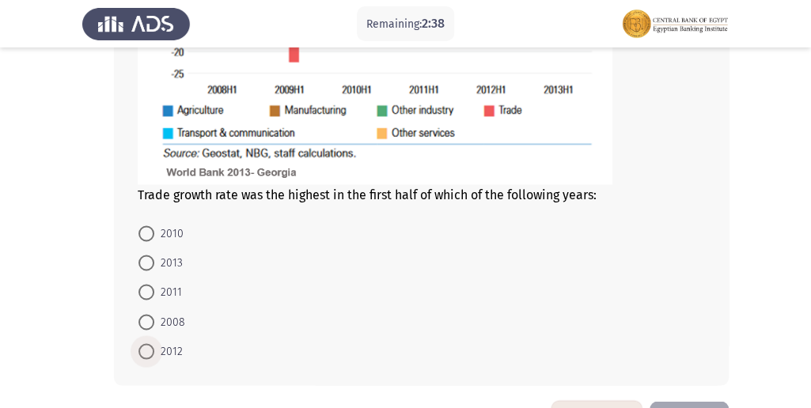
click at [164, 346] on span "2012" at bounding box center [168, 351] width 28 height 19
click at [154, 346] on input "2012" at bounding box center [147, 352] width 16 height 16
radio input "true"
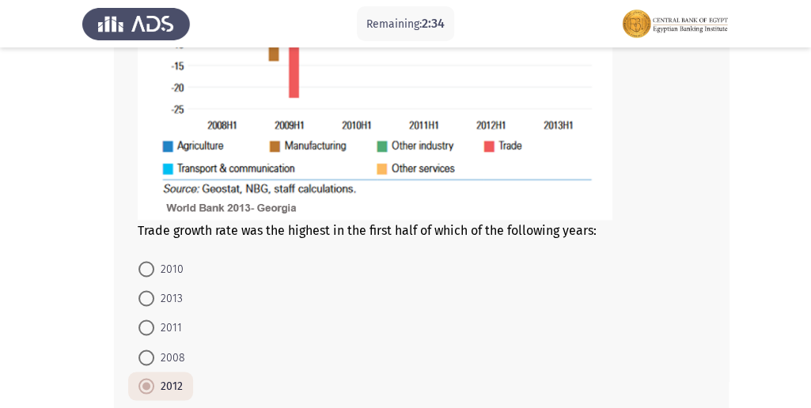
scroll to position [1058, 0]
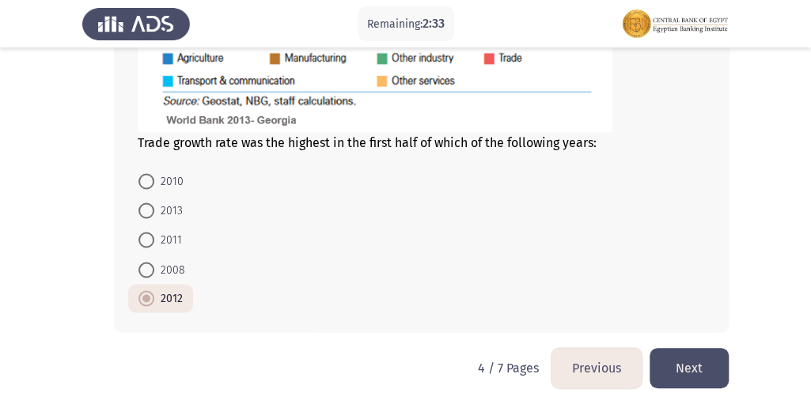
click at [697, 355] on button "Next" at bounding box center [689, 368] width 79 height 40
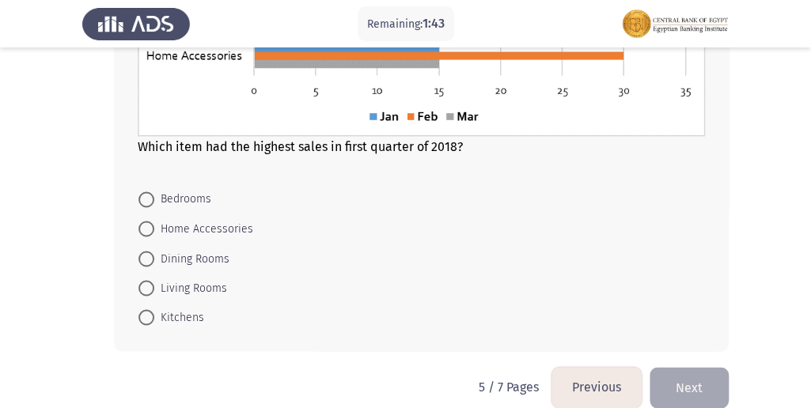
scroll to position [1030, 0]
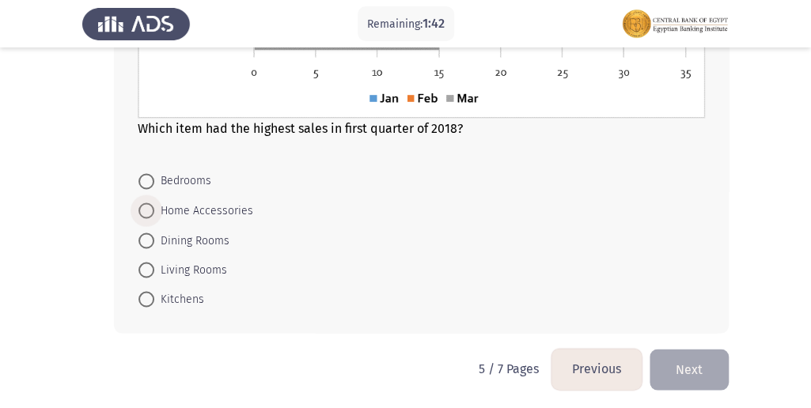
click at [244, 201] on span "Home Accessories" at bounding box center [203, 210] width 99 height 19
click at [154, 203] on input "Home Accessories" at bounding box center [147, 211] width 16 height 16
radio input "true"
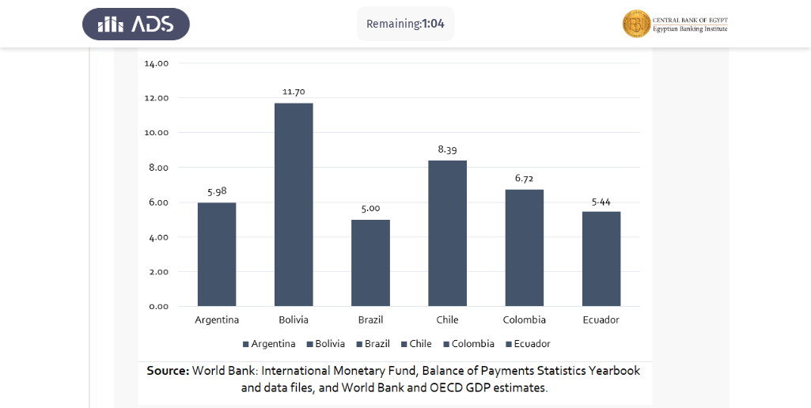
scroll to position [184, 0]
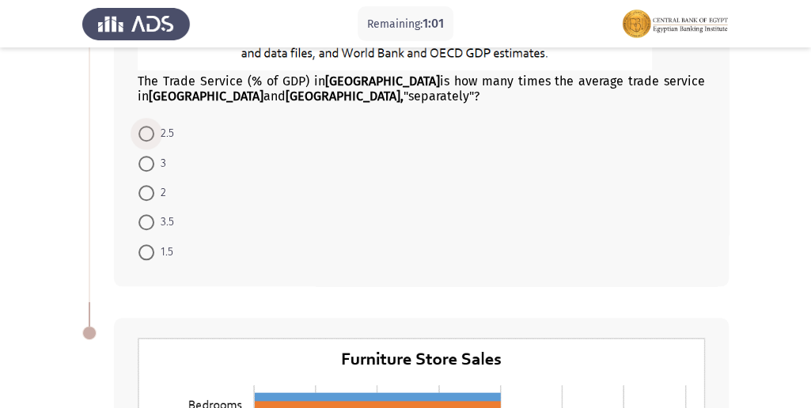
drag, startPoint x: 141, startPoint y: 135, endPoint x: 159, endPoint y: 125, distance: 20.9
click at [142, 135] on span at bounding box center [147, 134] width 16 height 16
click at [142, 135] on input "2.5" at bounding box center [147, 134] width 16 height 16
radio input "true"
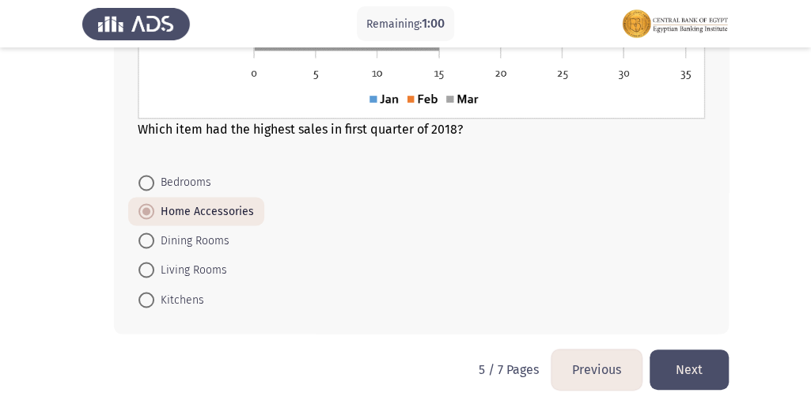
scroll to position [1028, 0]
click at [689, 359] on button "Next" at bounding box center [689, 369] width 79 height 40
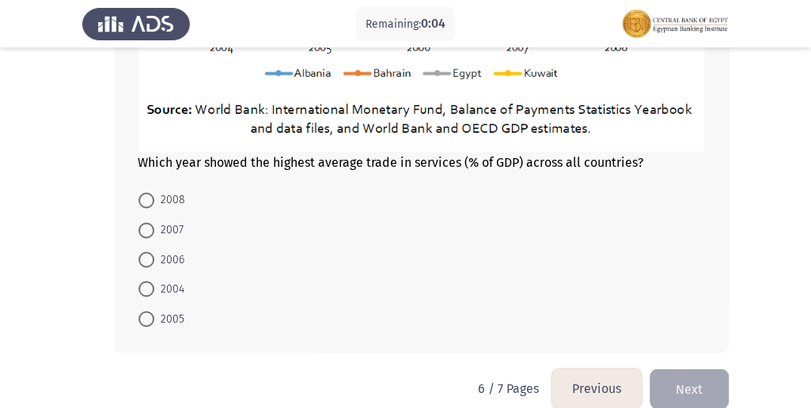
scroll to position [981, 0]
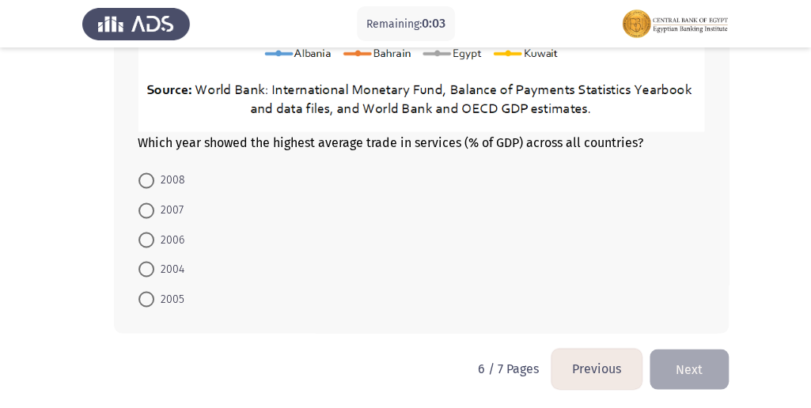
click at [182, 204] on span "2007" at bounding box center [168, 210] width 29 height 19
click at [154, 204] on input "2007" at bounding box center [147, 211] width 16 height 16
radio input "true"
click at [698, 366] on button "Next" at bounding box center [689, 368] width 79 height 40
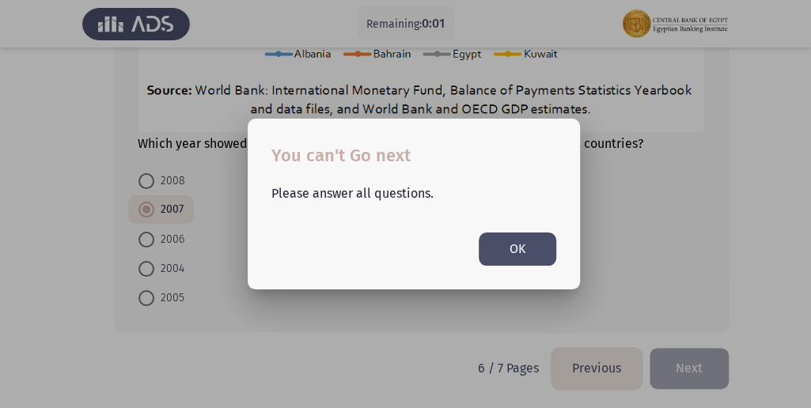
scroll to position [0, 0]
click at [525, 260] on button "OK" at bounding box center [518, 249] width 78 height 32
